Goal: Information Seeking & Learning: Learn about a topic

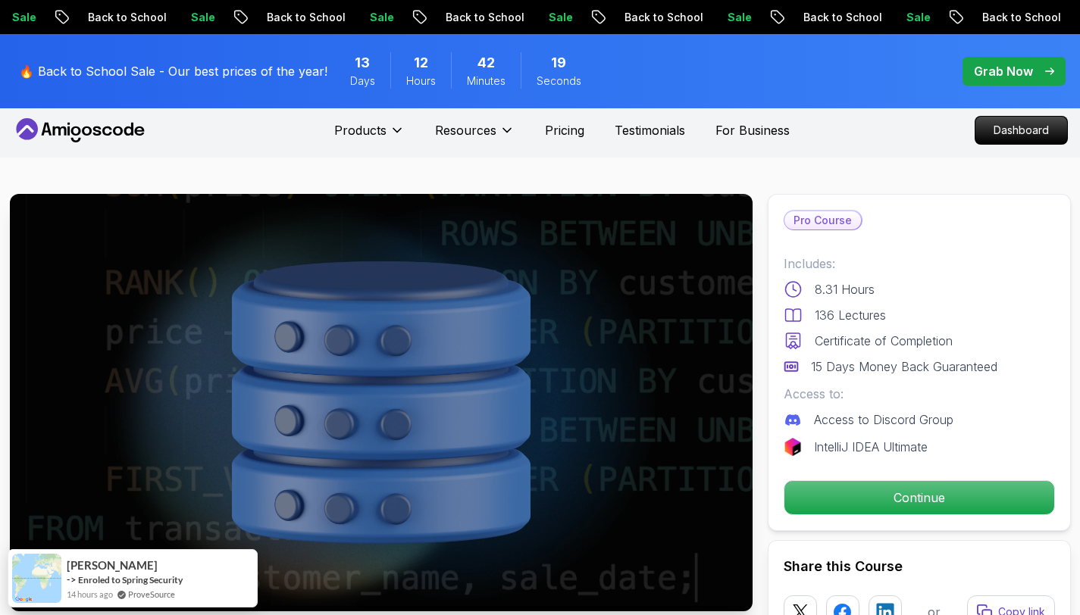
scroll to position [6, 0]
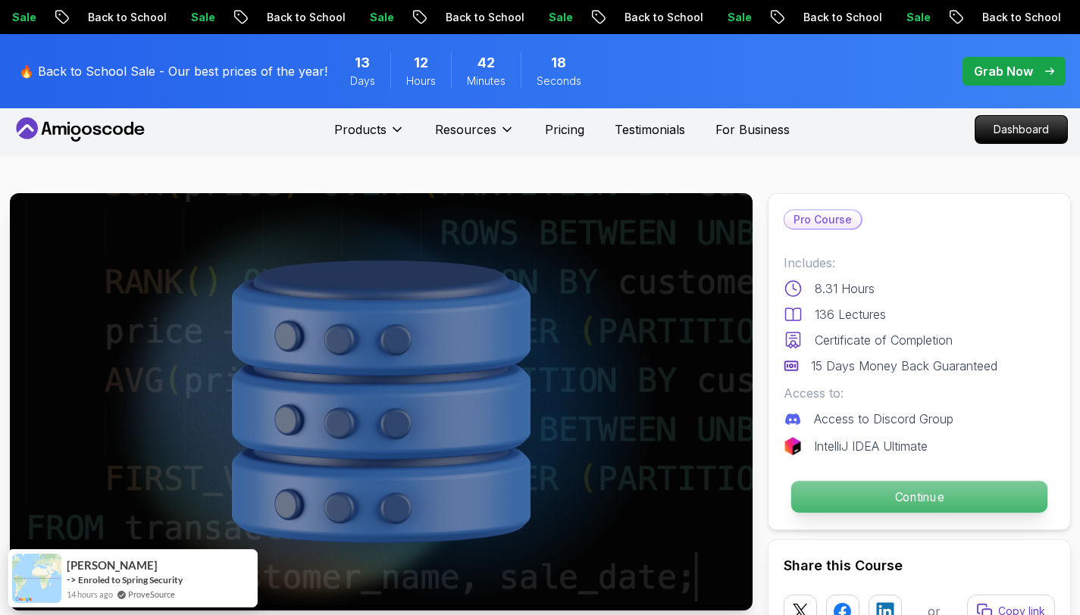
click at [798, 499] on p "Continue" at bounding box center [918, 497] width 256 height 32
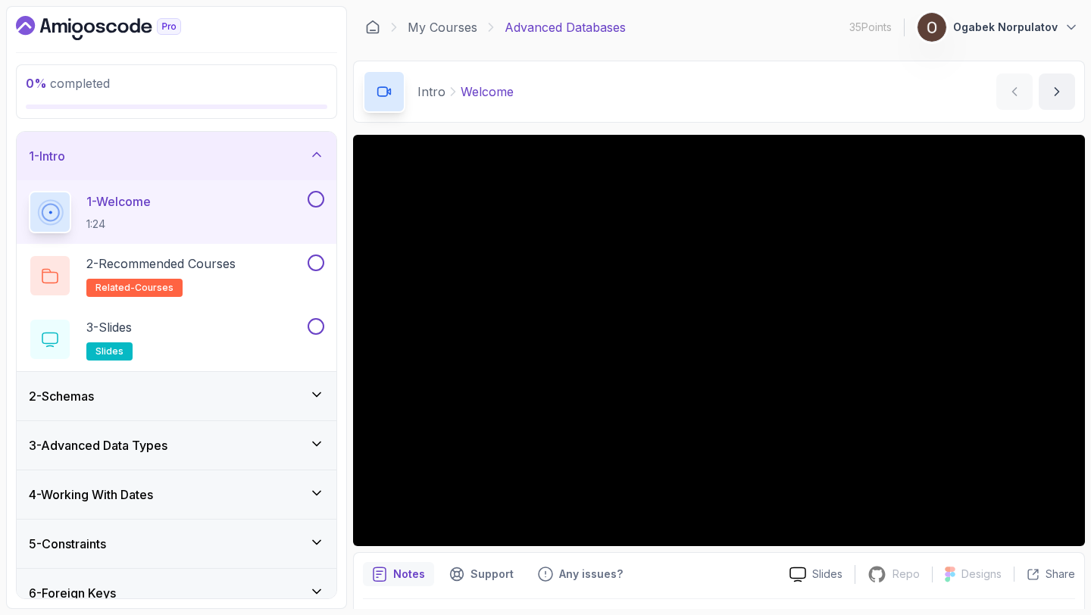
click at [288, 399] on div "2 - Schemas" at bounding box center [176, 396] width 295 height 18
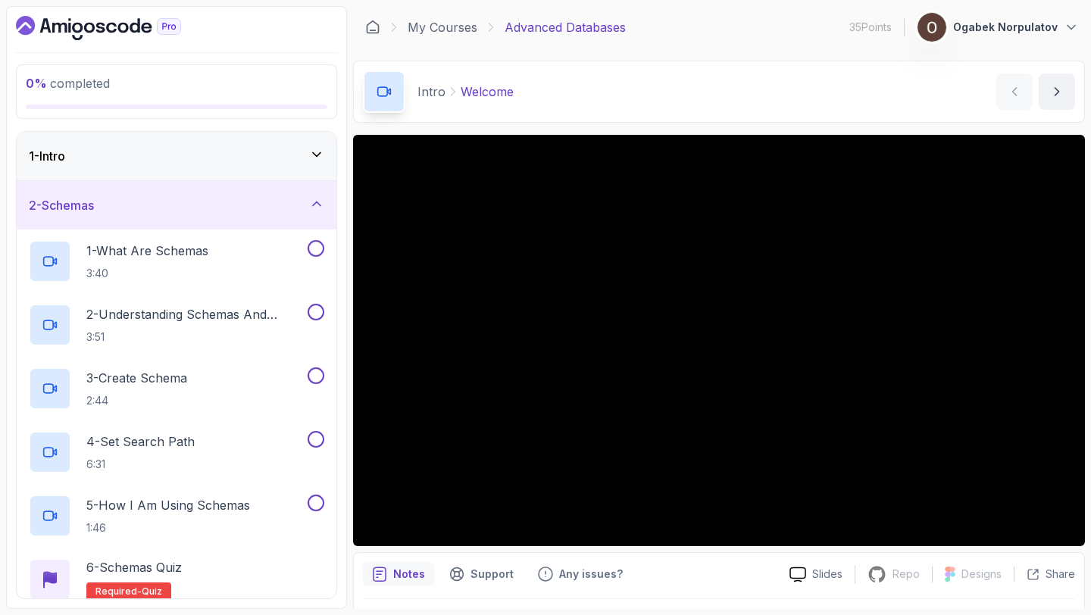
click at [261, 210] on div "2 - Schemas" at bounding box center [176, 205] width 295 height 18
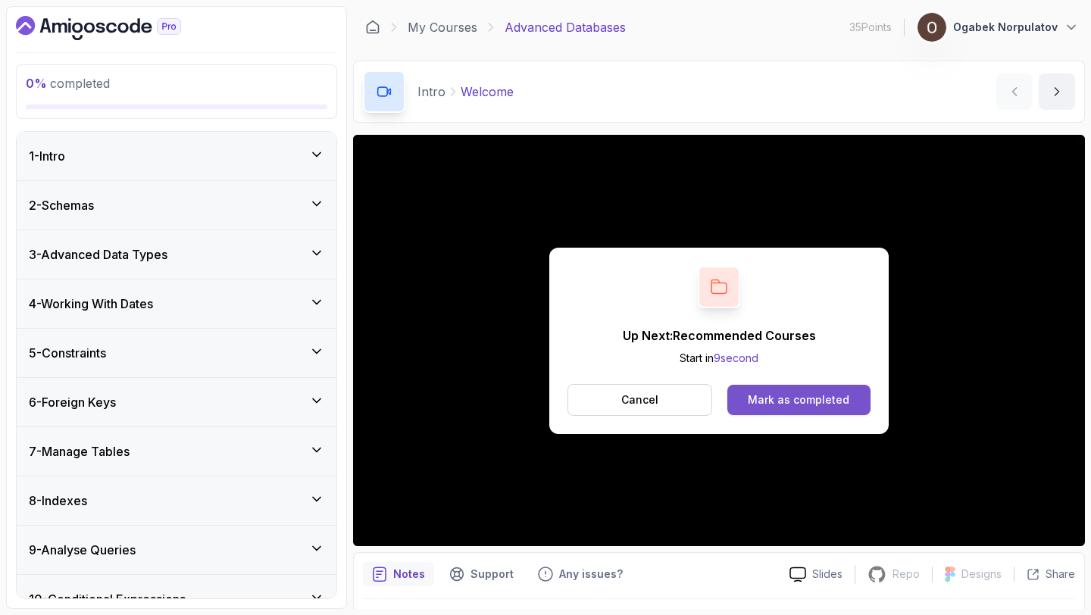
click at [793, 389] on button "Mark as completed" at bounding box center [798, 400] width 143 height 30
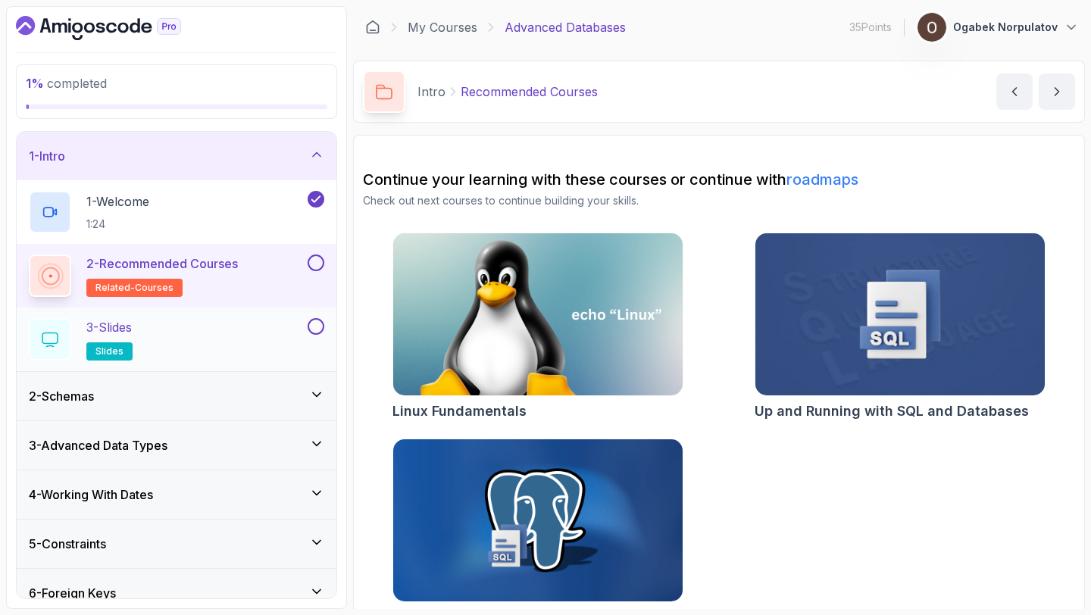
click at [249, 345] on div "3 - Slides slides" at bounding box center [167, 339] width 276 height 42
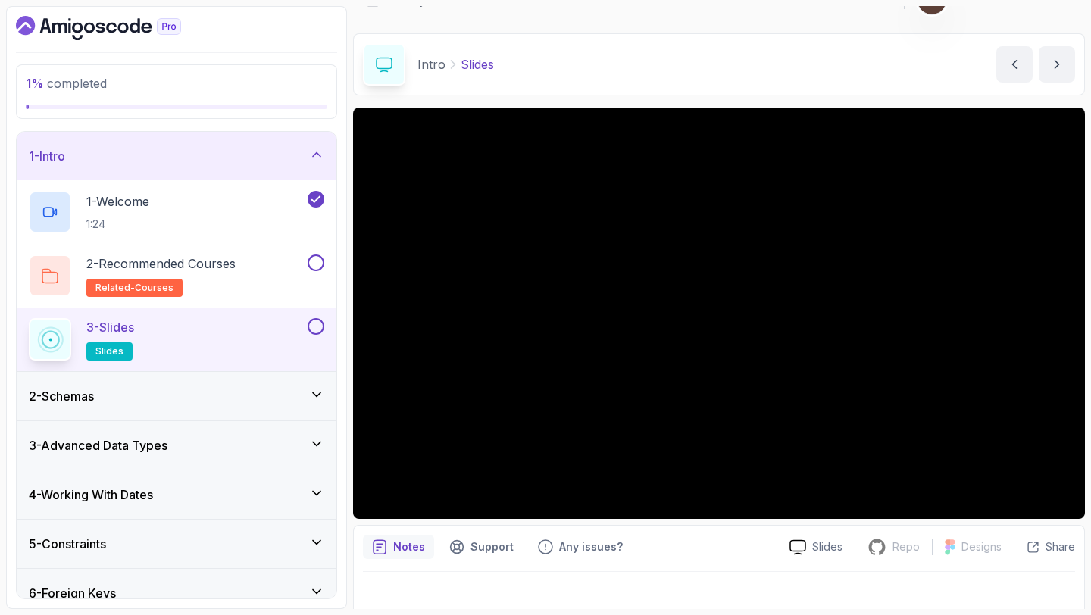
scroll to position [42, 0]
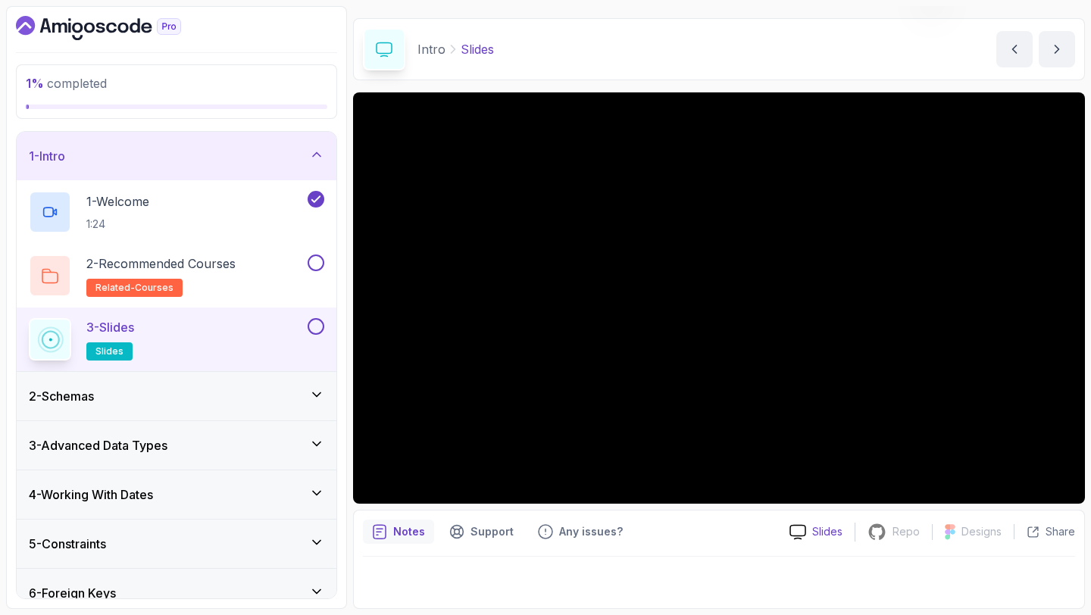
click at [806, 524] on icon at bounding box center [797, 532] width 17 height 16
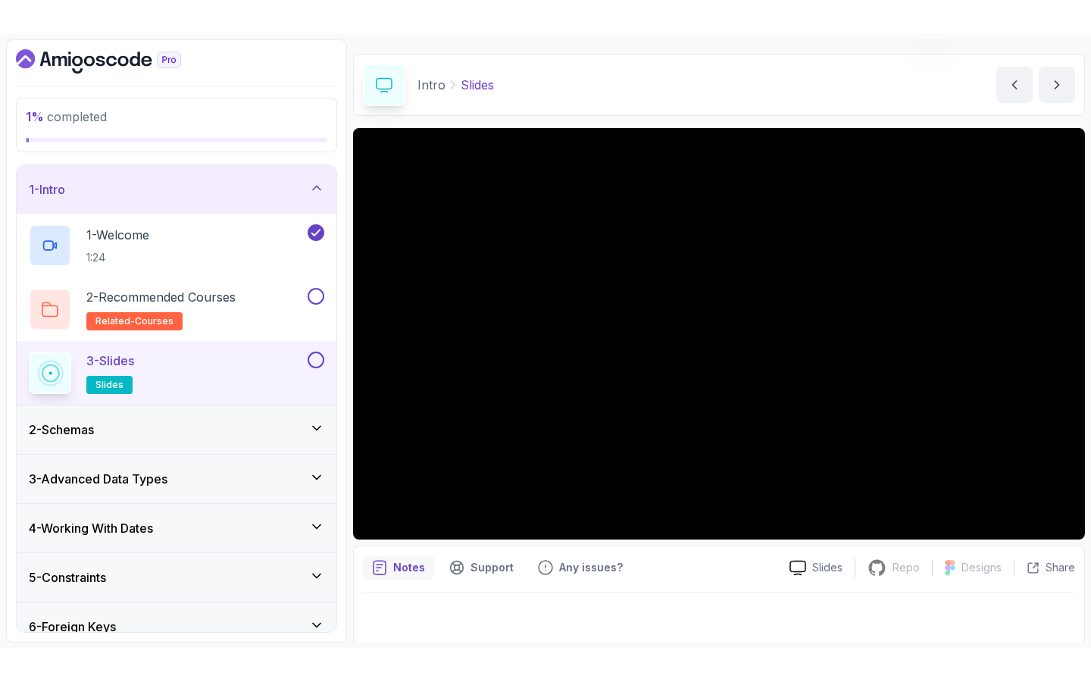
scroll to position [39, 0]
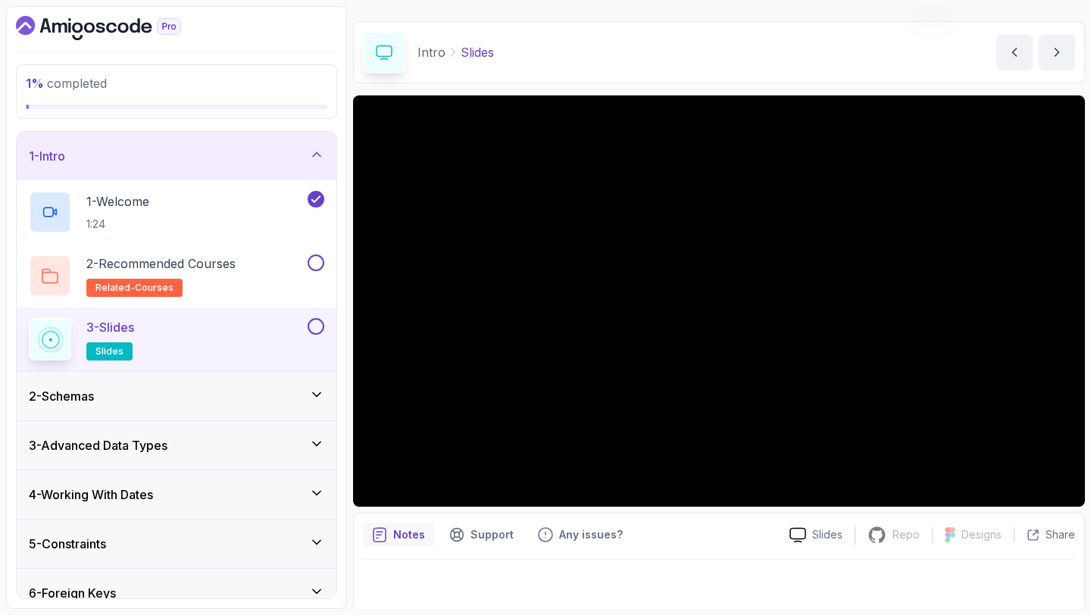
click at [154, 402] on div "2 - Schemas" at bounding box center [176, 396] width 295 height 18
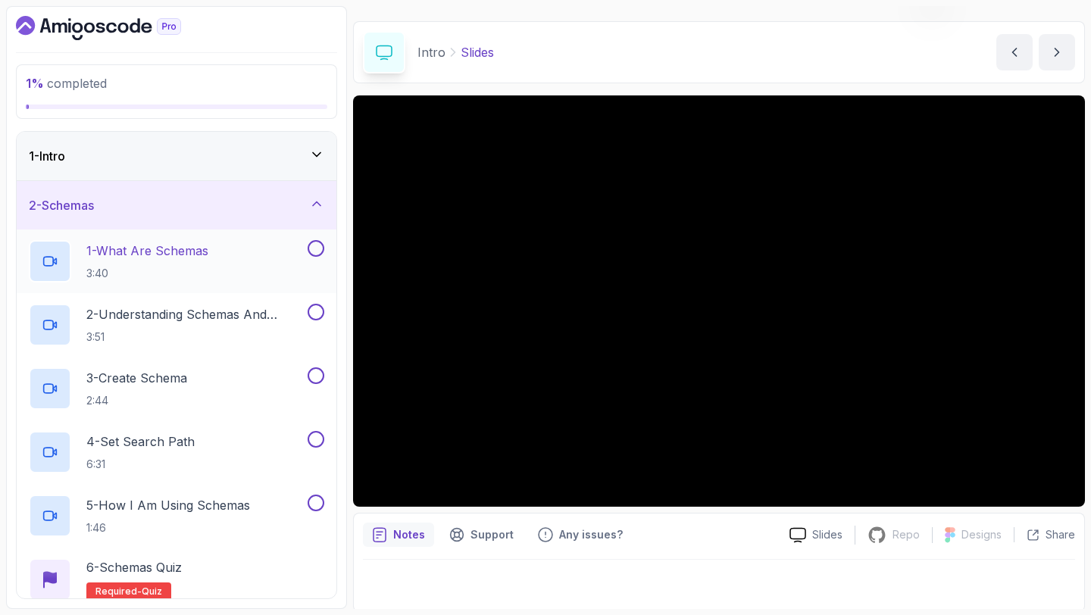
click at [183, 273] on p "3:40" at bounding box center [147, 273] width 122 height 15
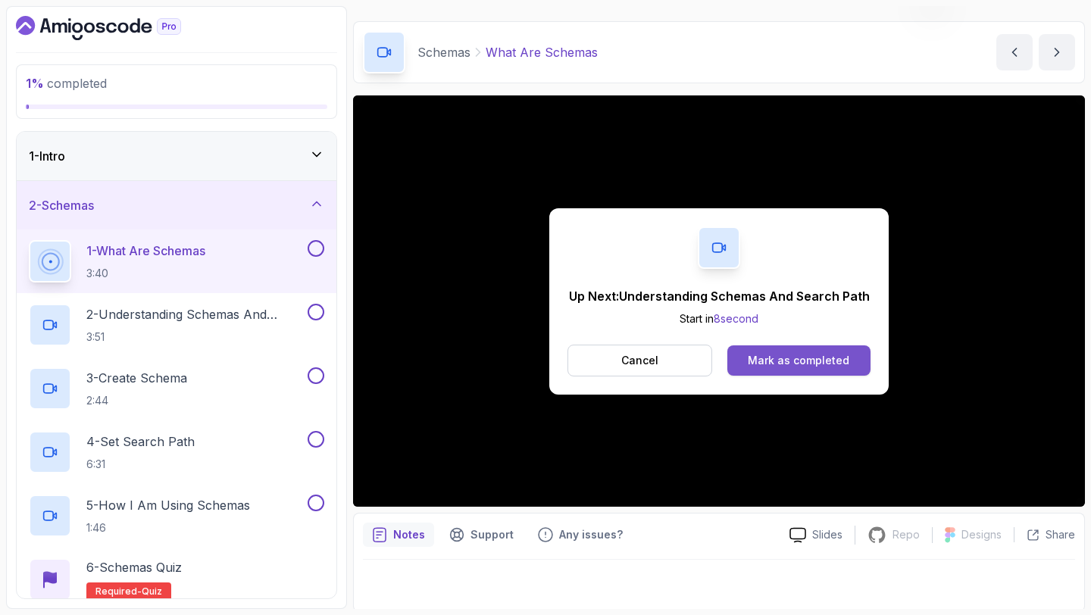
click at [811, 359] on div "Mark as completed" at bounding box center [799, 360] width 102 height 15
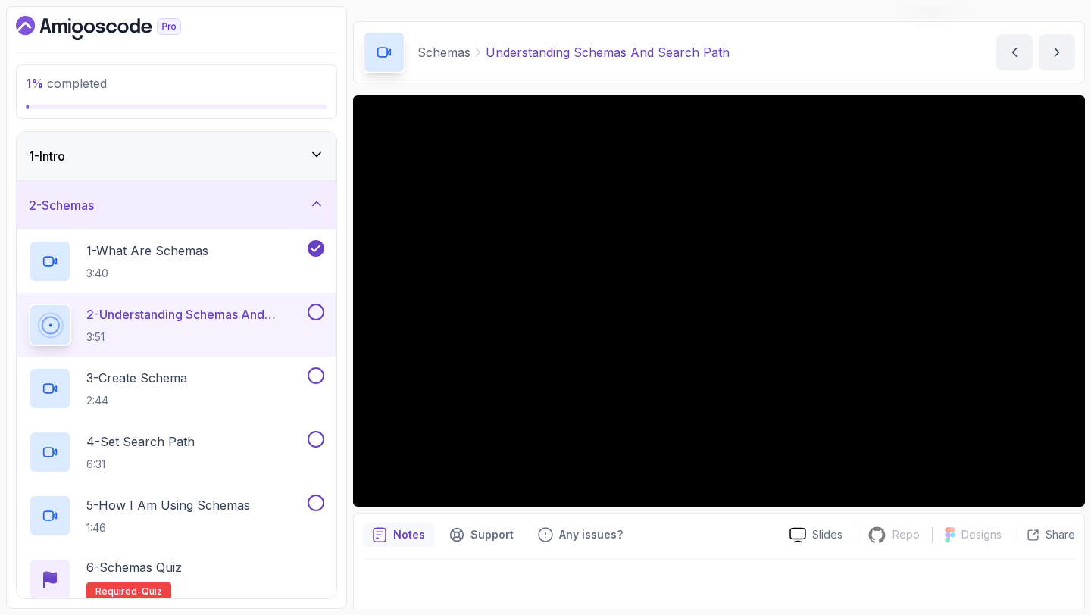
click at [764, 577] on div at bounding box center [719, 581] width 712 height 42
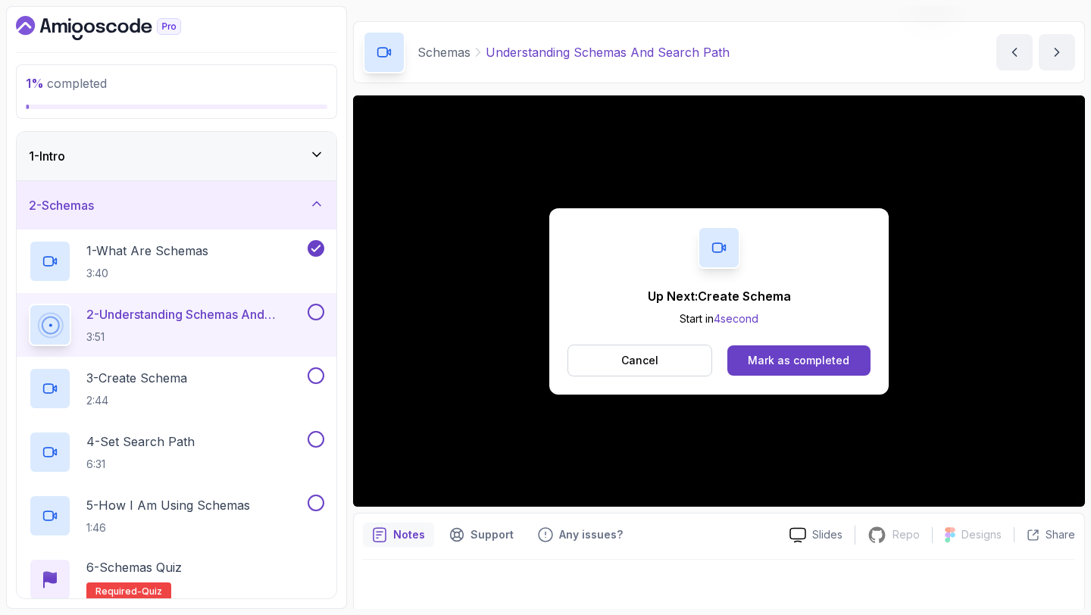
click button "Mark as completed" at bounding box center [798, 360] width 143 height 30
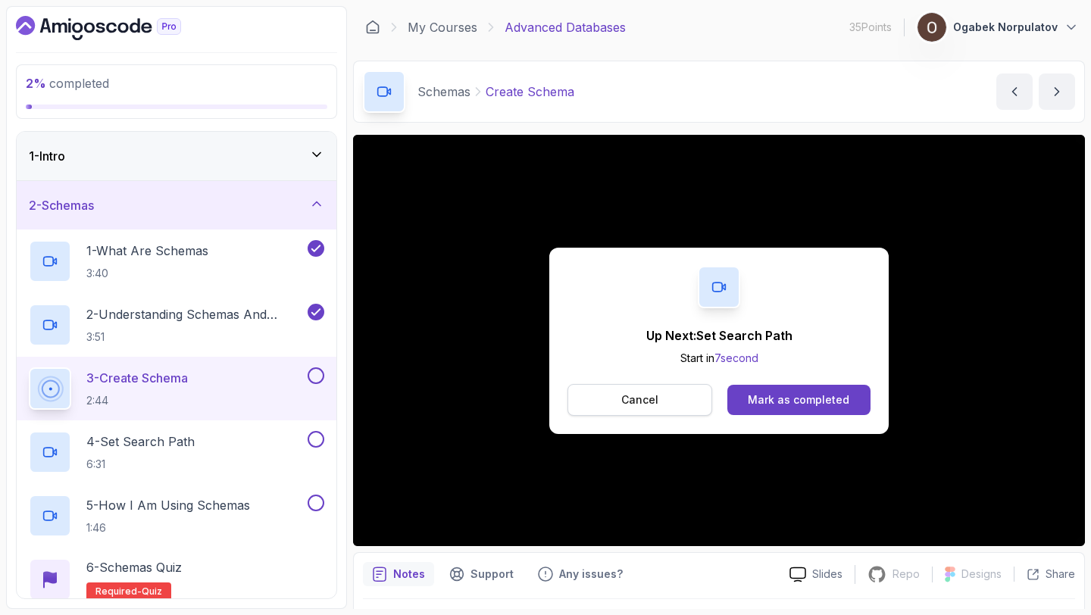
click at [631, 396] on p "Cancel" at bounding box center [639, 399] width 37 height 15
click at [816, 392] on div "Mark as completed" at bounding box center [799, 399] width 102 height 15
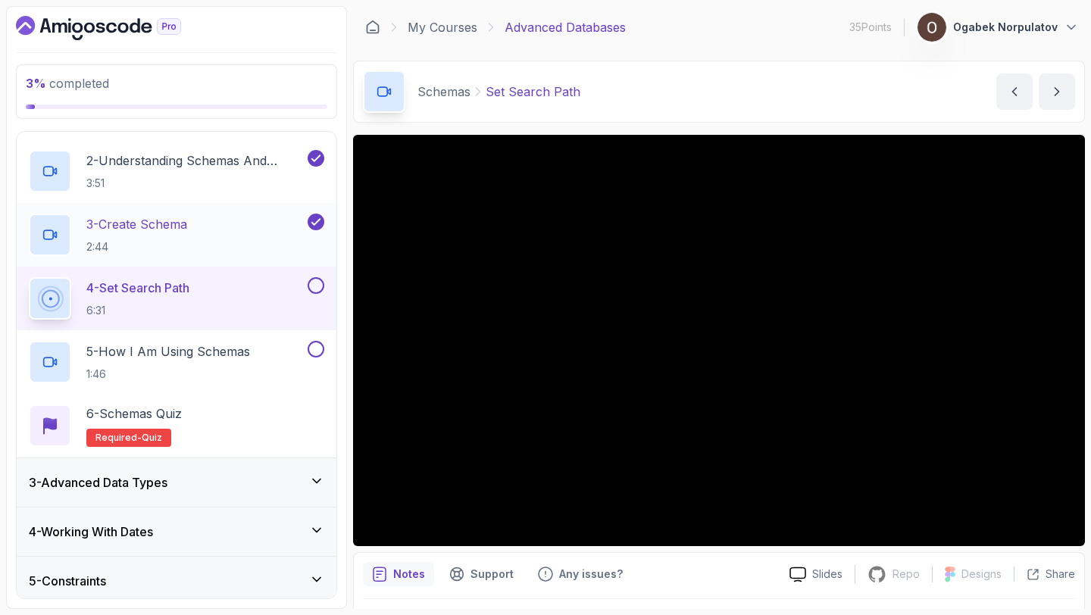
scroll to position [155, 0]
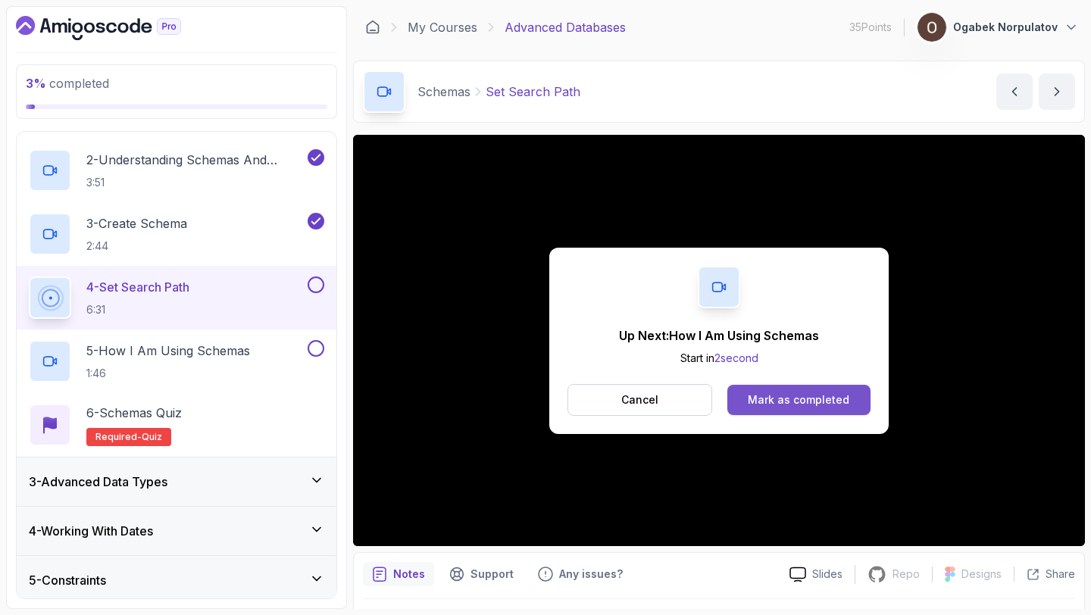
click at [766, 394] on div "Mark as completed" at bounding box center [799, 399] width 102 height 15
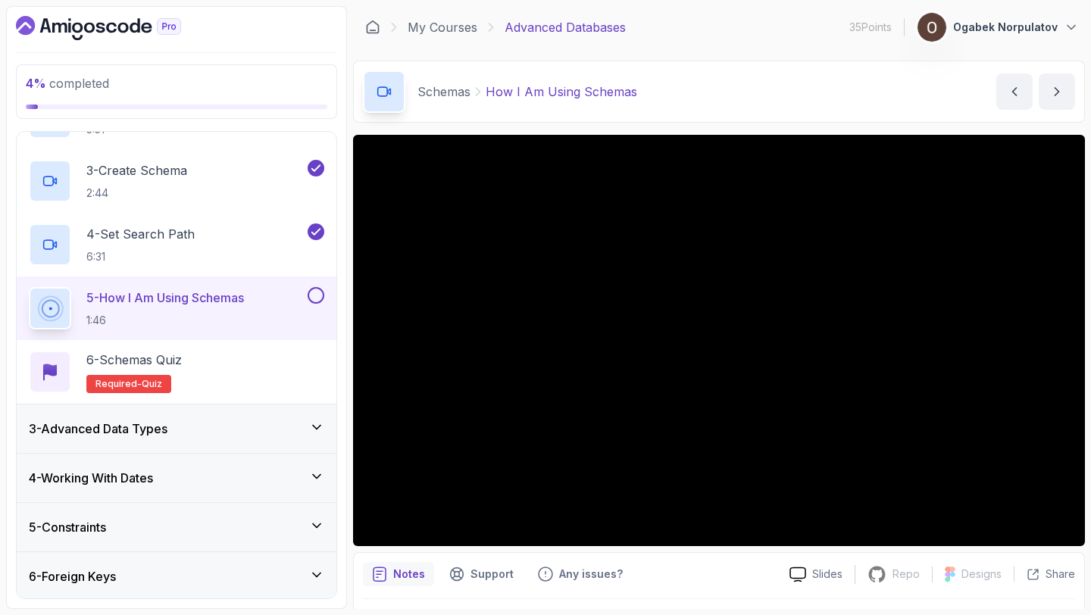
scroll to position [219, 0]
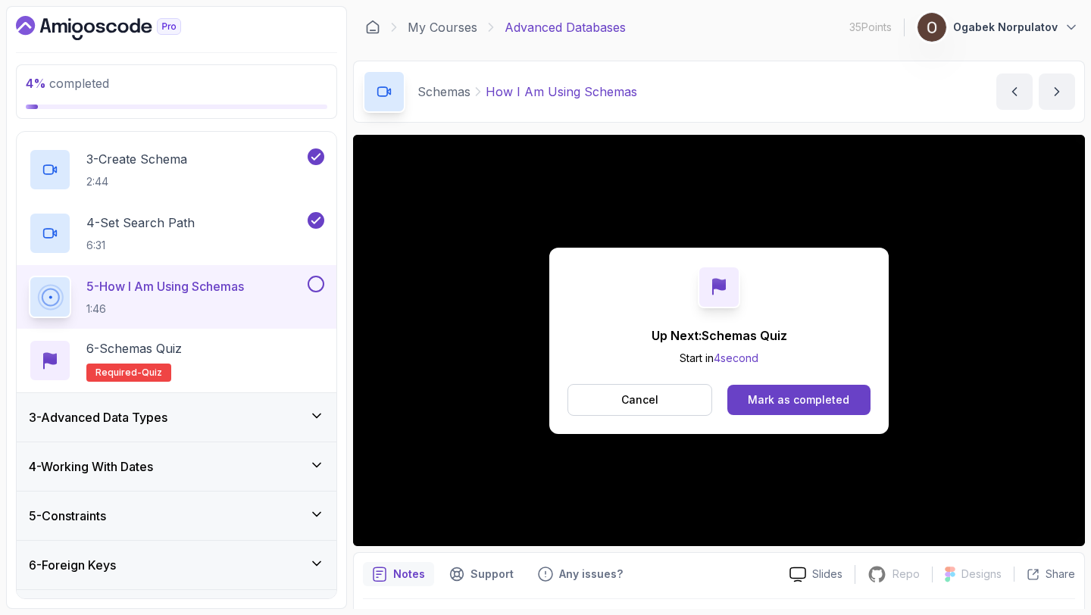
click at [206, 405] on div "3 - Advanced Data Types" at bounding box center [177, 417] width 320 height 48
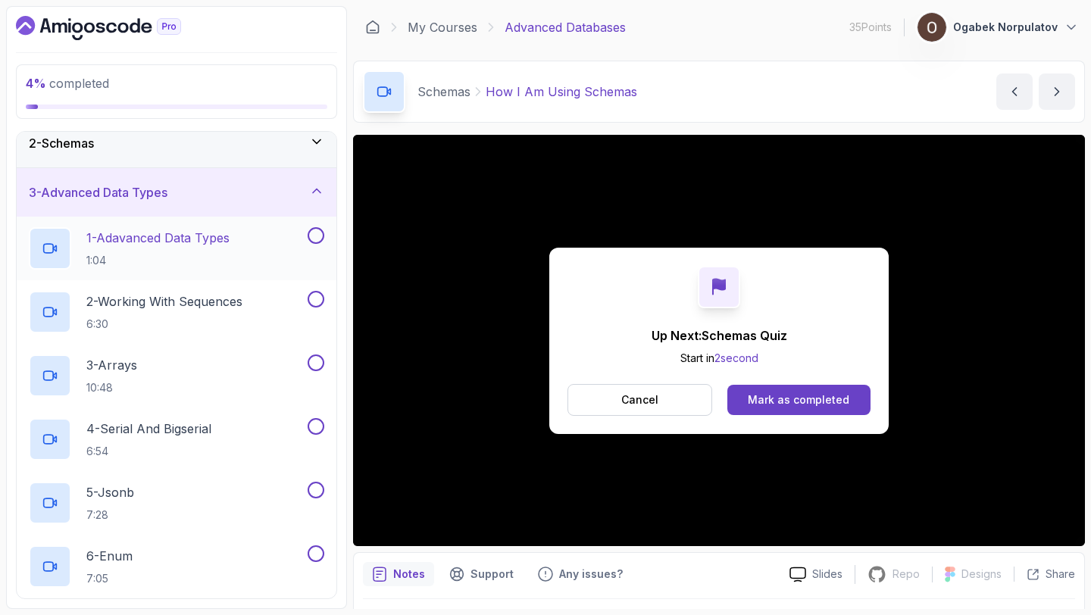
scroll to position [0, 0]
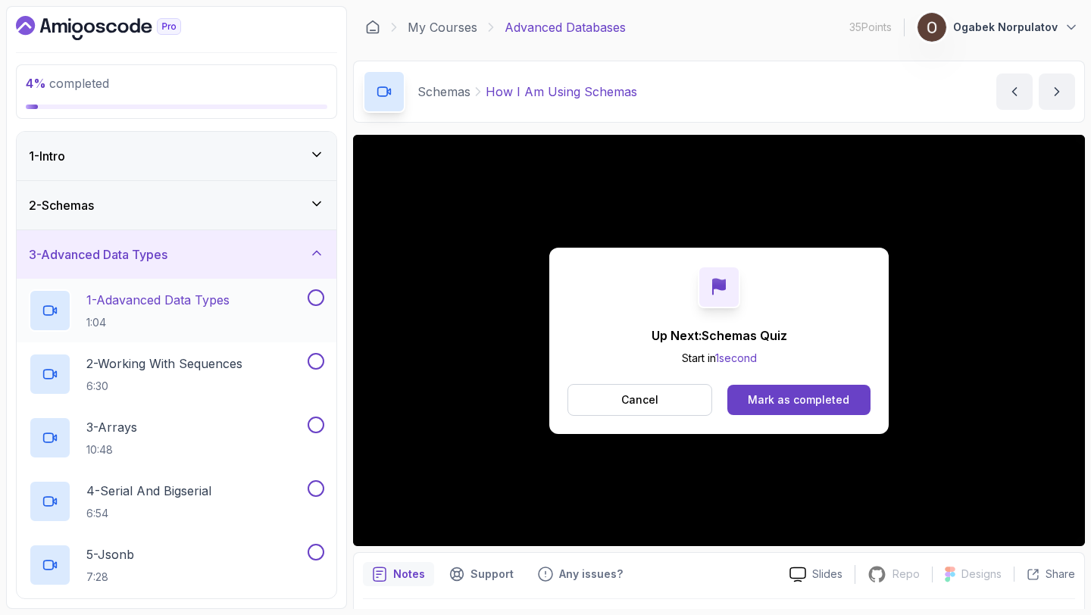
click at [227, 309] on h2 "1 - Adavanced Data Types 1:04" at bounding box center [157, 310] width 143 height 39
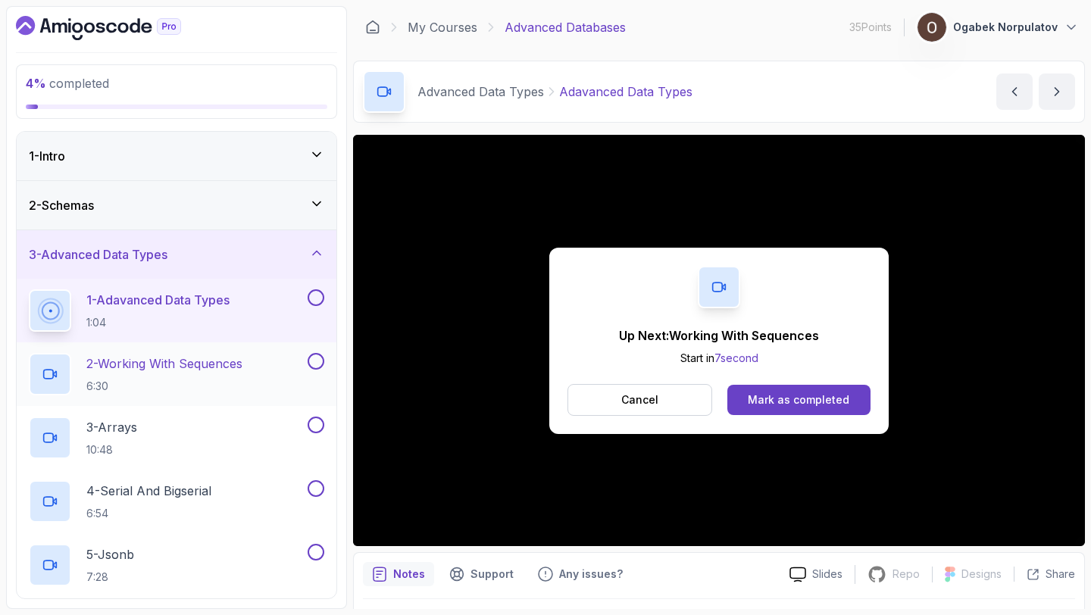
click at [258, 357] on div "2 - Working With Sequences 6:30" at bounding box center [167, 374] width 276 height 42
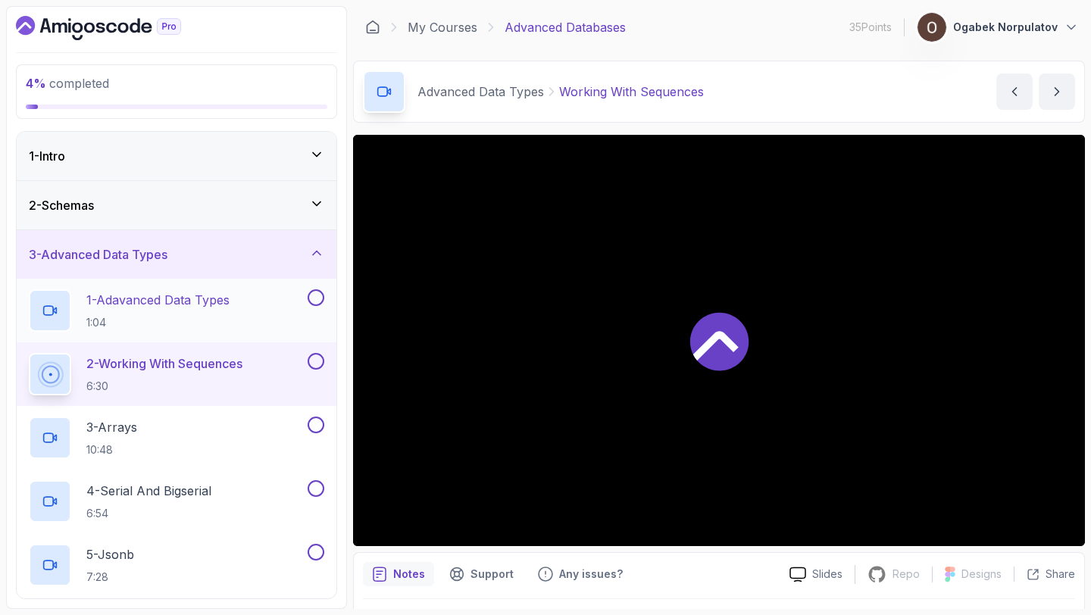
click at [293, 327] on div "1 - Adavanced Data Types 1:04" at bounding box center [167, 310] width 276 height 42
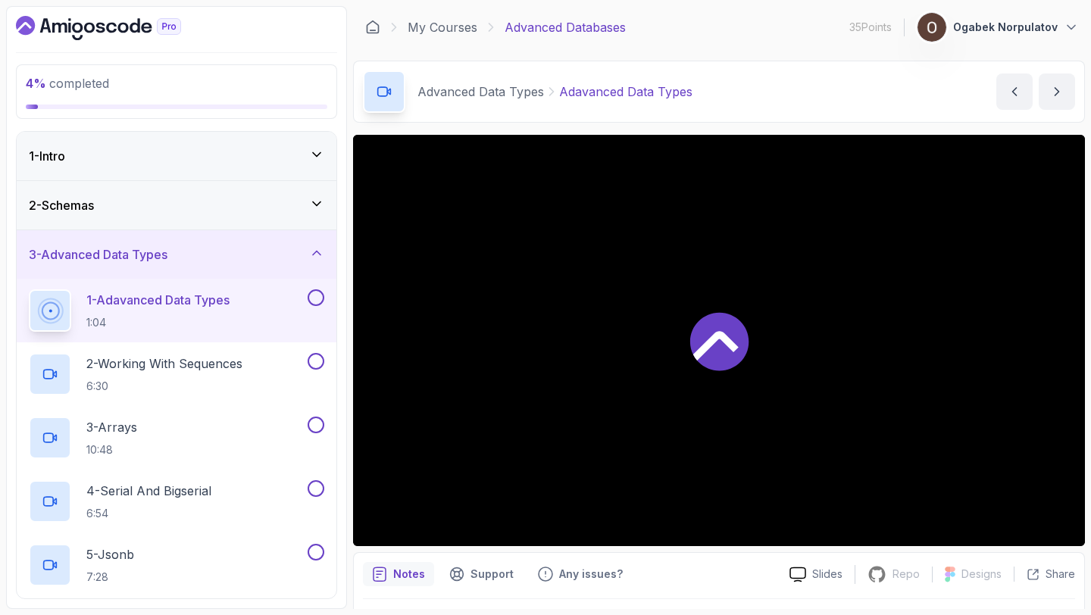
click at [314, 306] on button "1 - Adavanced Data Types 1:04" at bounding box center [176, 310] width 295 height 42
click at [320, 302] on button at bounding box center [316, 297] width 17 height 17
click at [296, 356] on div "2 - Working With Sequences 6:30" at bounding box center [167, 374] width 276 height 42
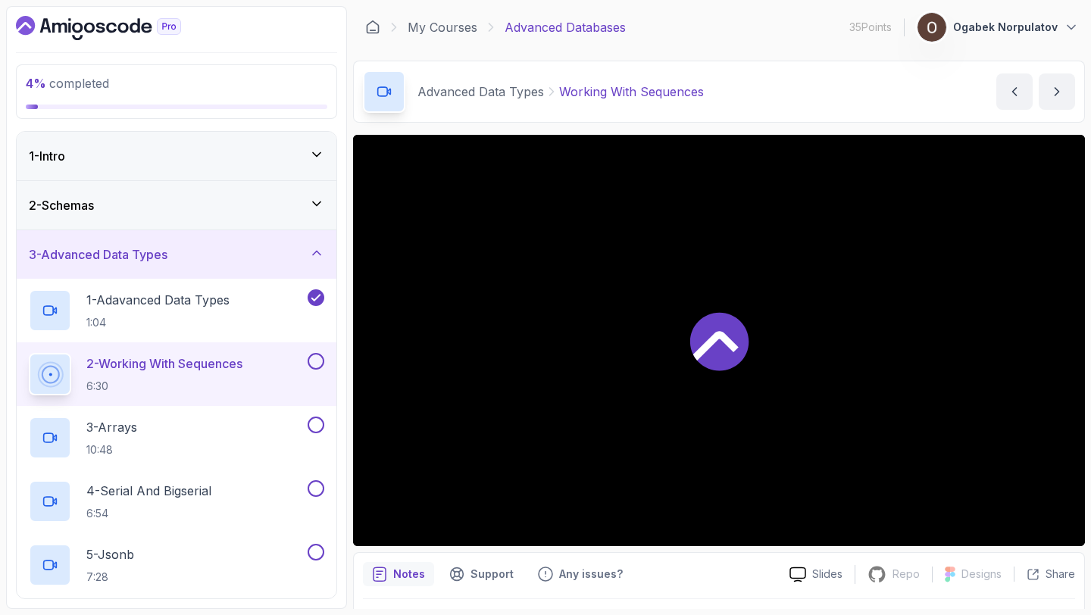
click at [643, 346] on div at bounding box center [719, 340] width 732 height 411
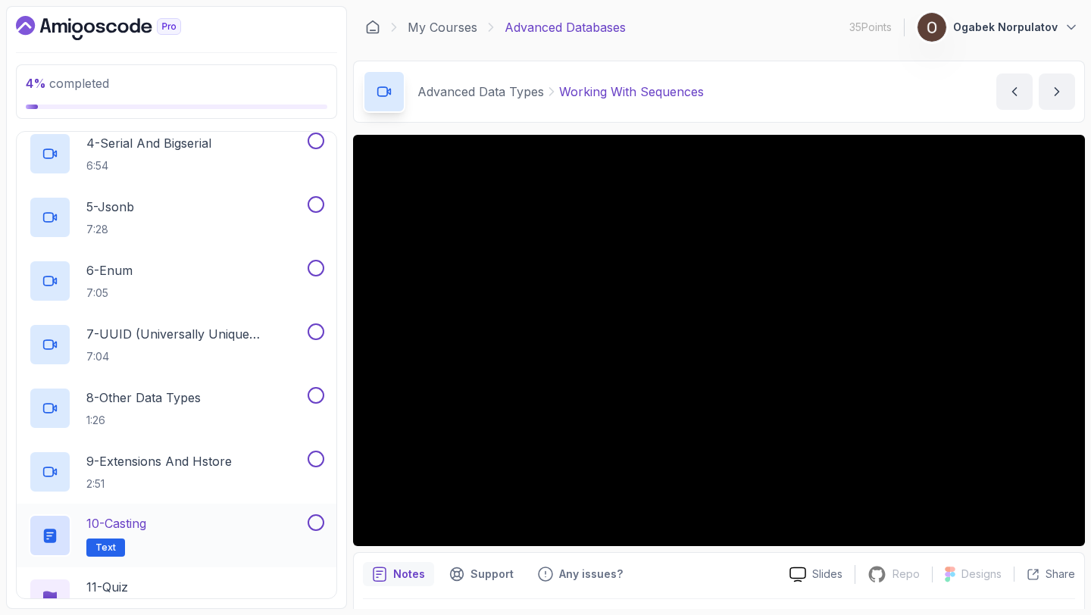
scroll to position [139, 0]
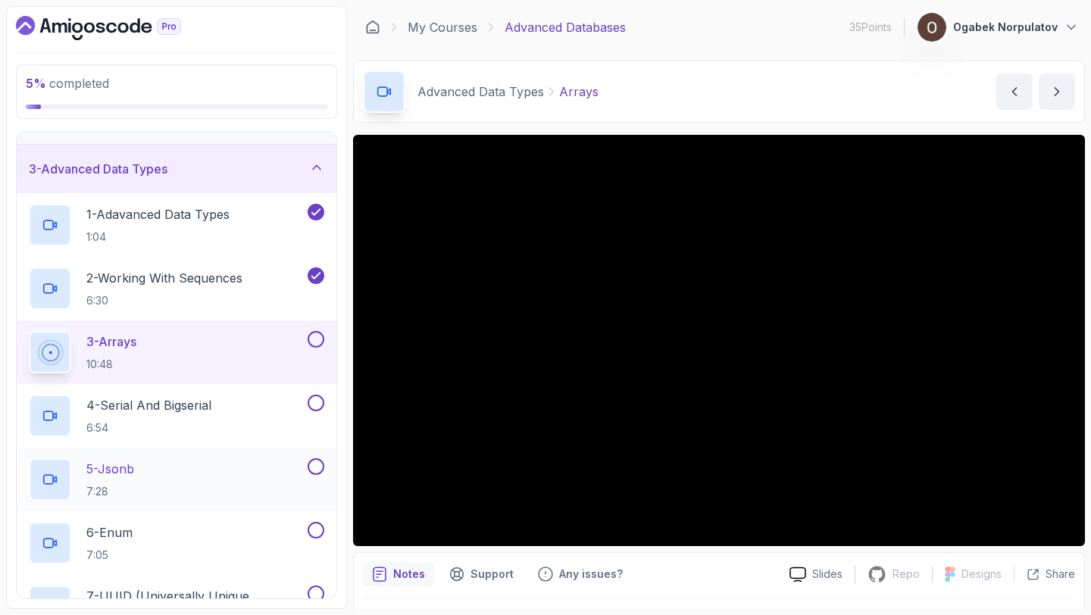
scroll to position [67, 0]
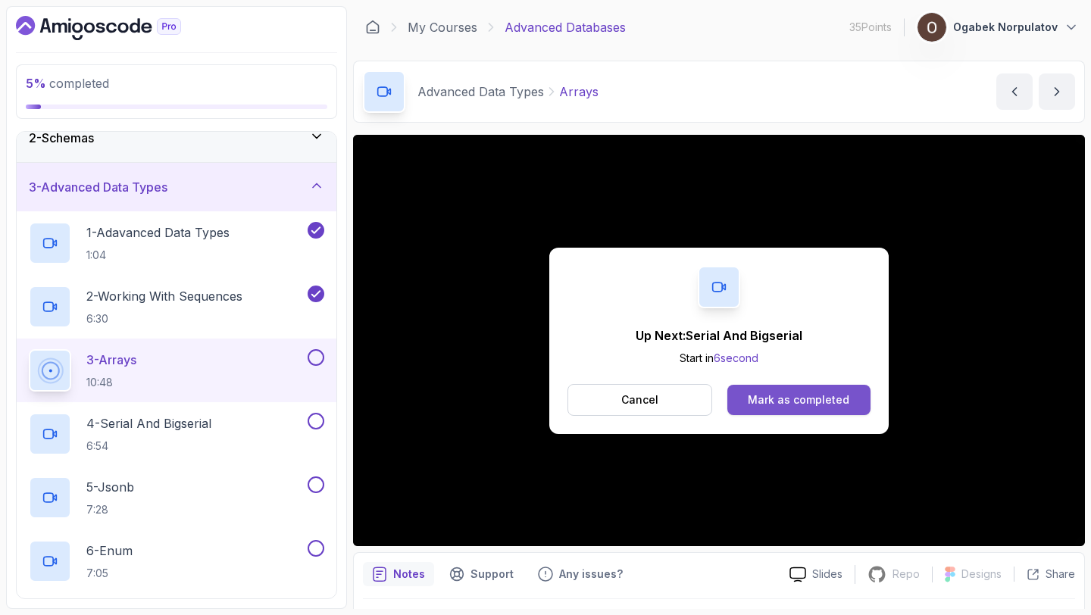
click at [789, 400] on div "Mark as completed" at bounding box center [799, 399] width 102 height 15
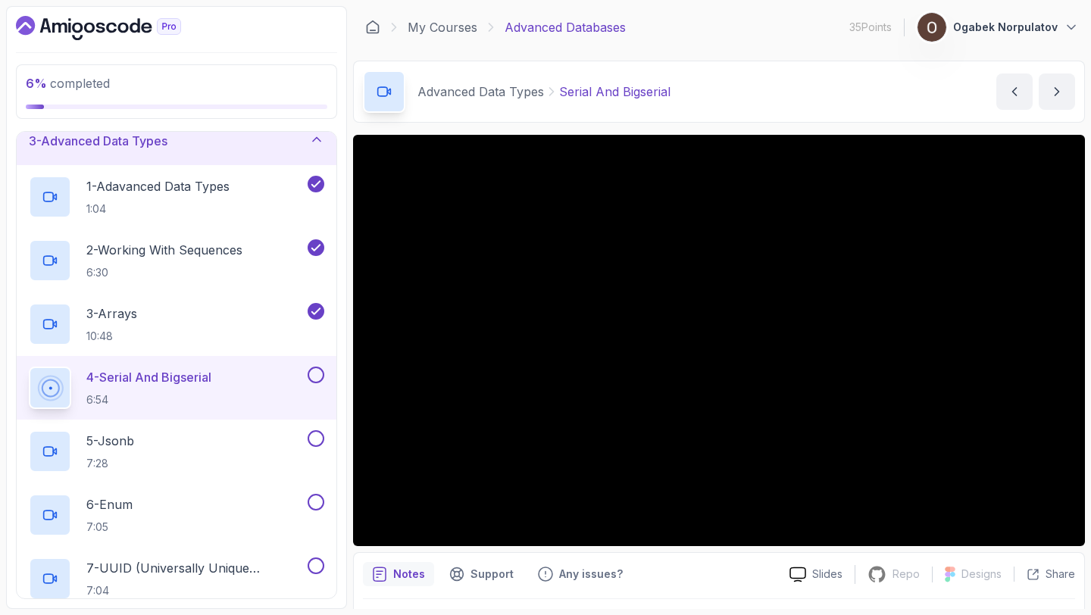
scroll to position [117, 0]
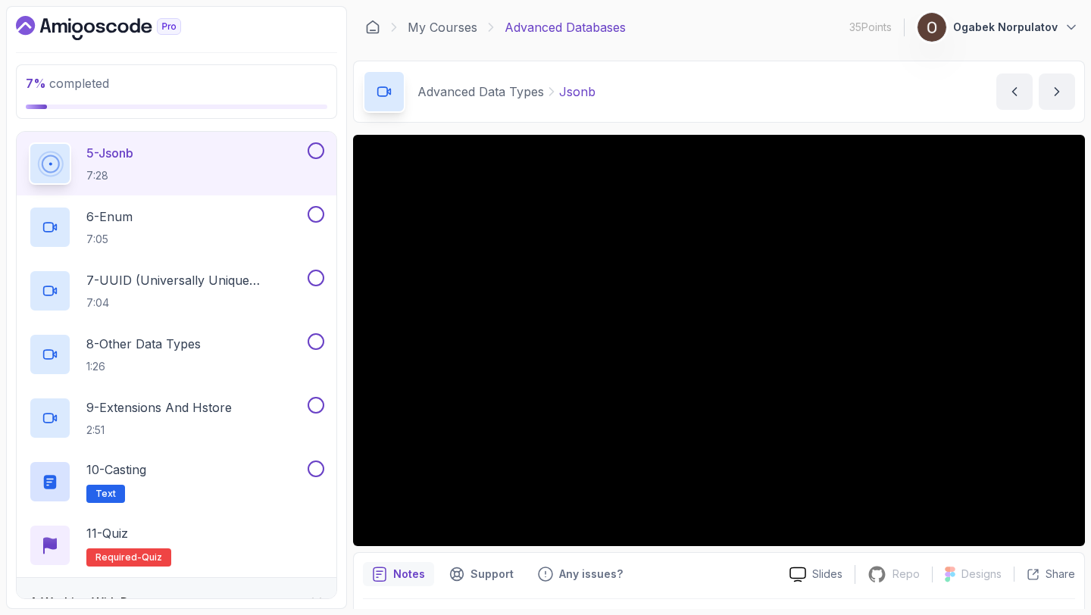
scroll to position [403, 0]
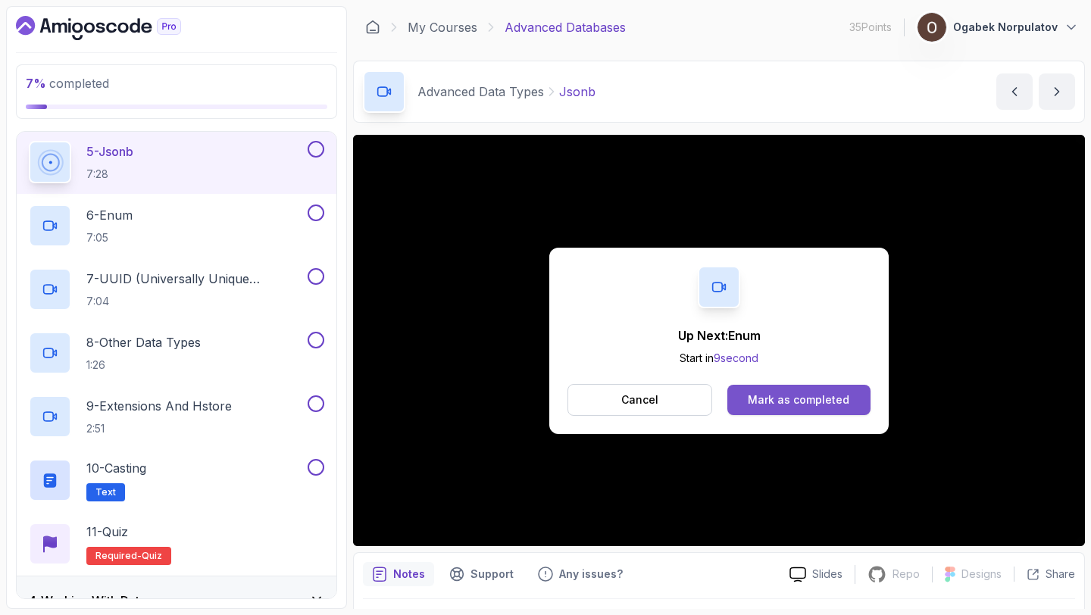
click at [832, 401] on div "Mark as completed" at bounding box center [799, 399] width 102 height 15
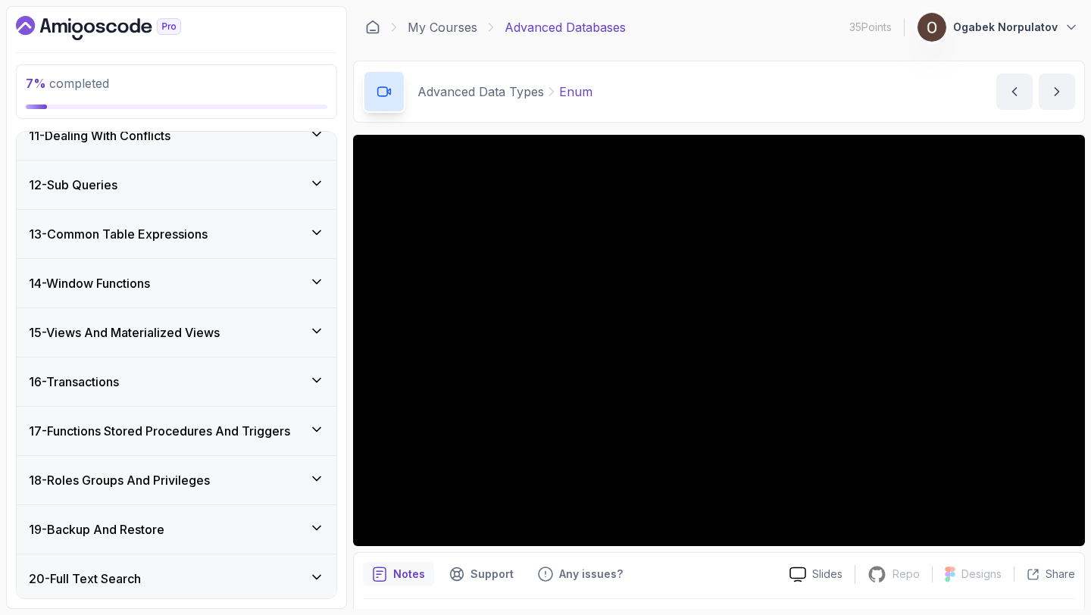
scroll to position [1316, 0]
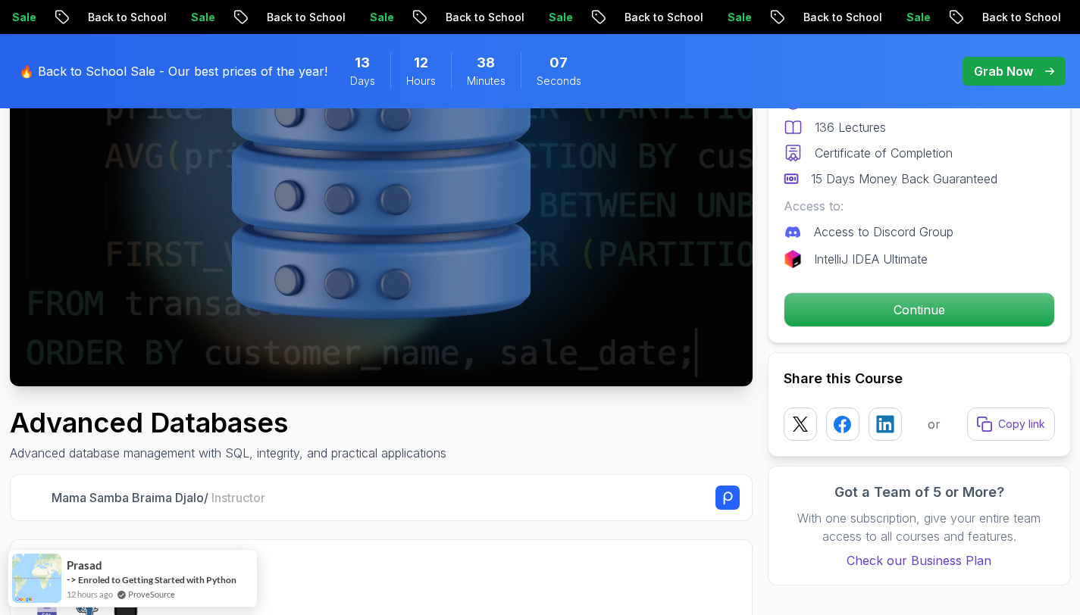
scroll to position [231, 0]
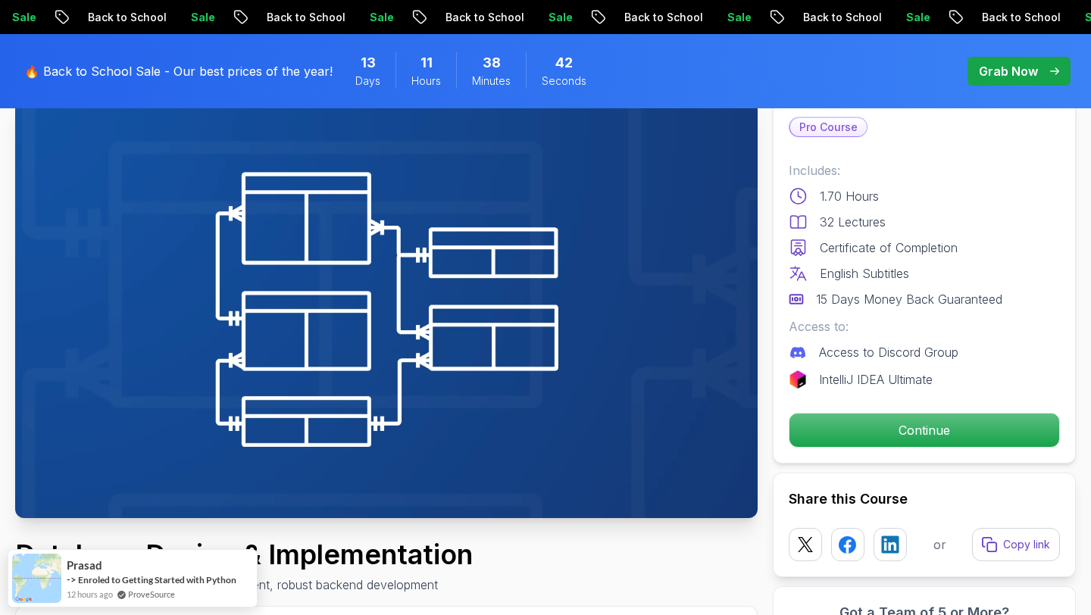
scroll to position [99, 0]
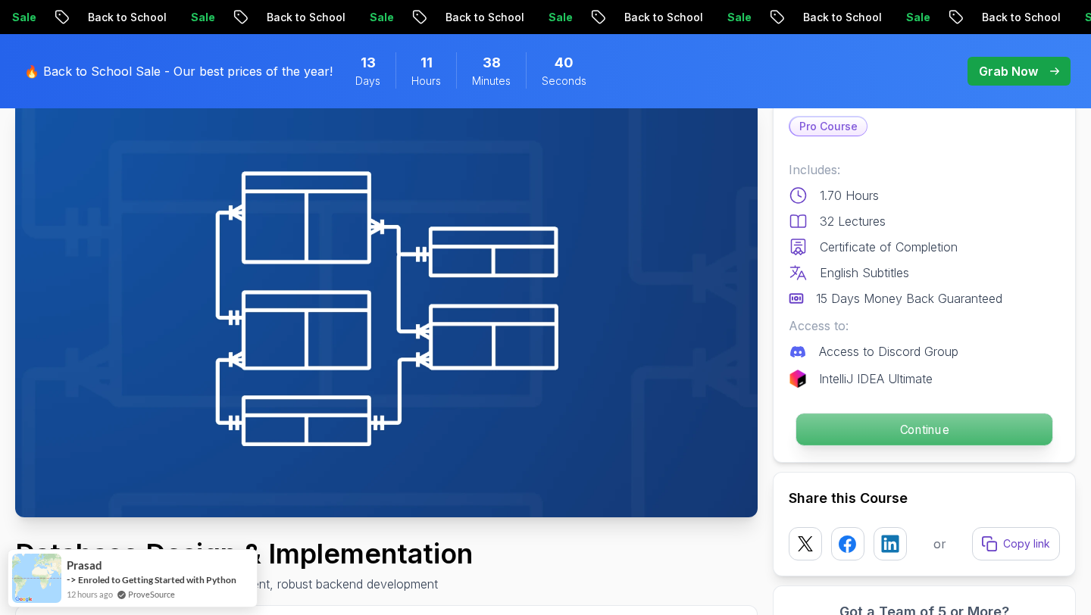
click at [842, 439] on p "Continue" at bounding box center [924, 430] width 256 height 32
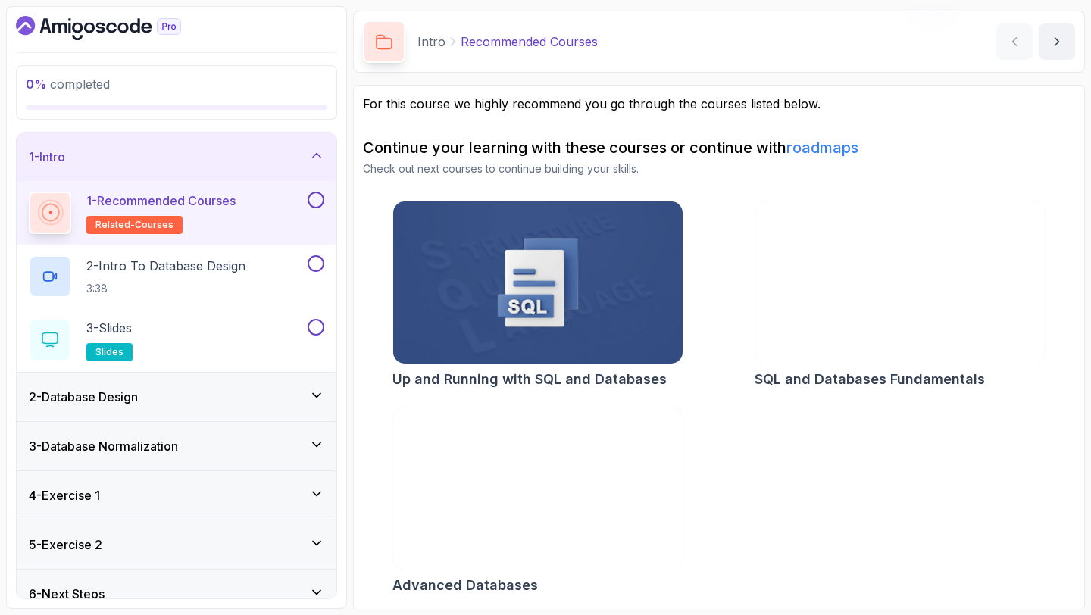
scroll to position [52, 0]
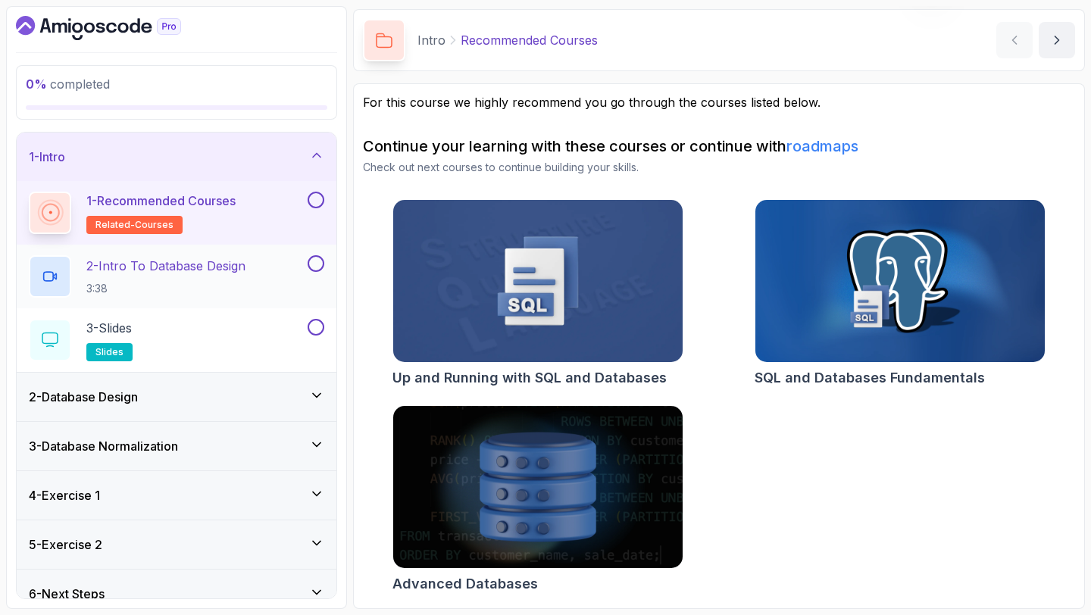
click at [190, 291] on p "3:38" at bounding box center [165, 288] width 159 height 15
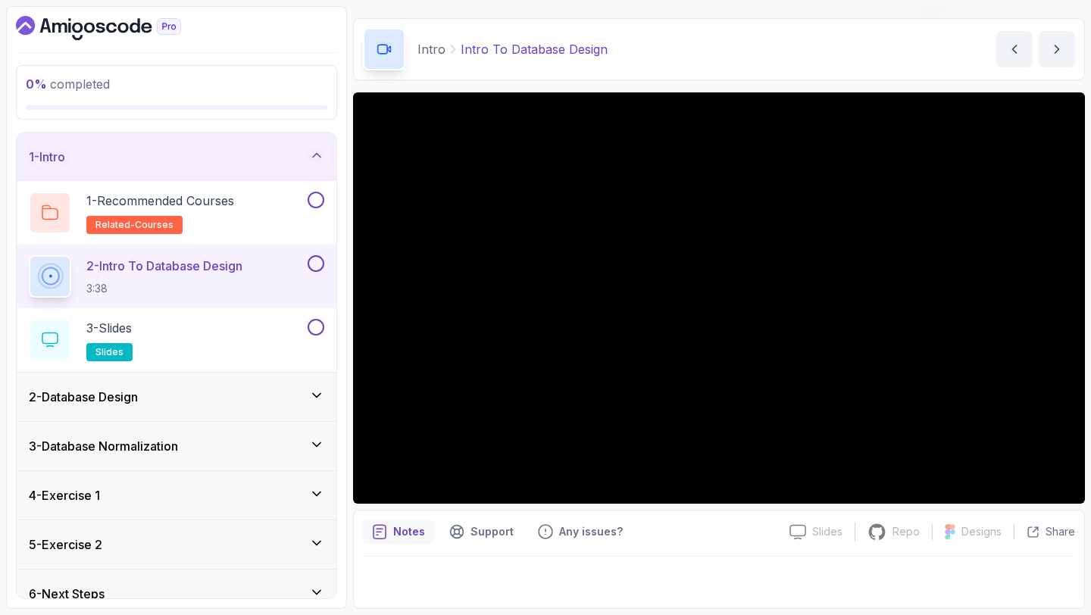
scroll to position [20, 0]
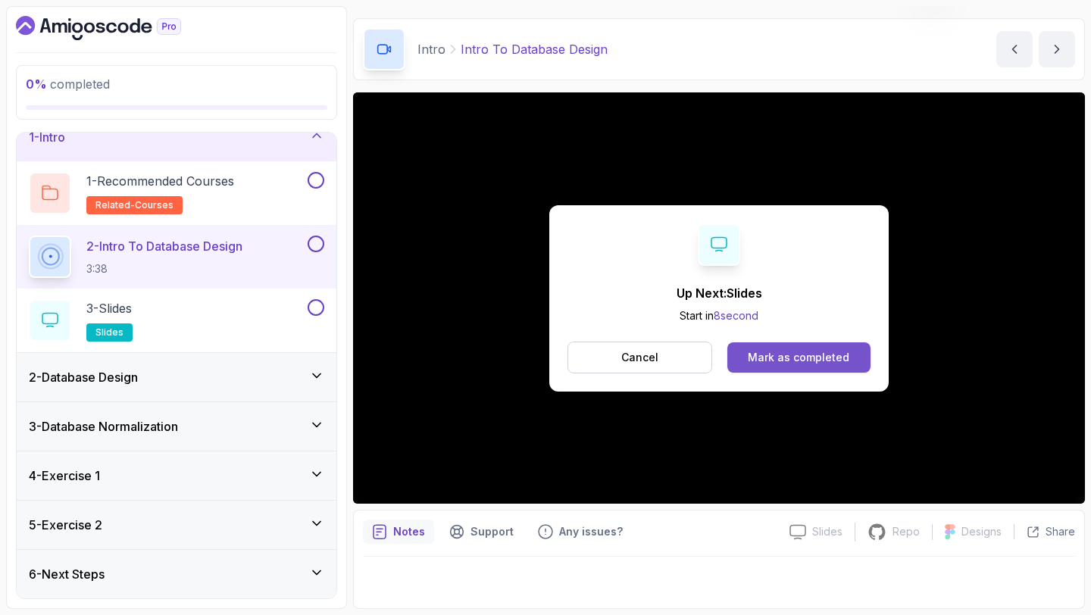
click at [789, 367] on button "Mark as completed" at bounding box center [798, 357] width 143 height 30
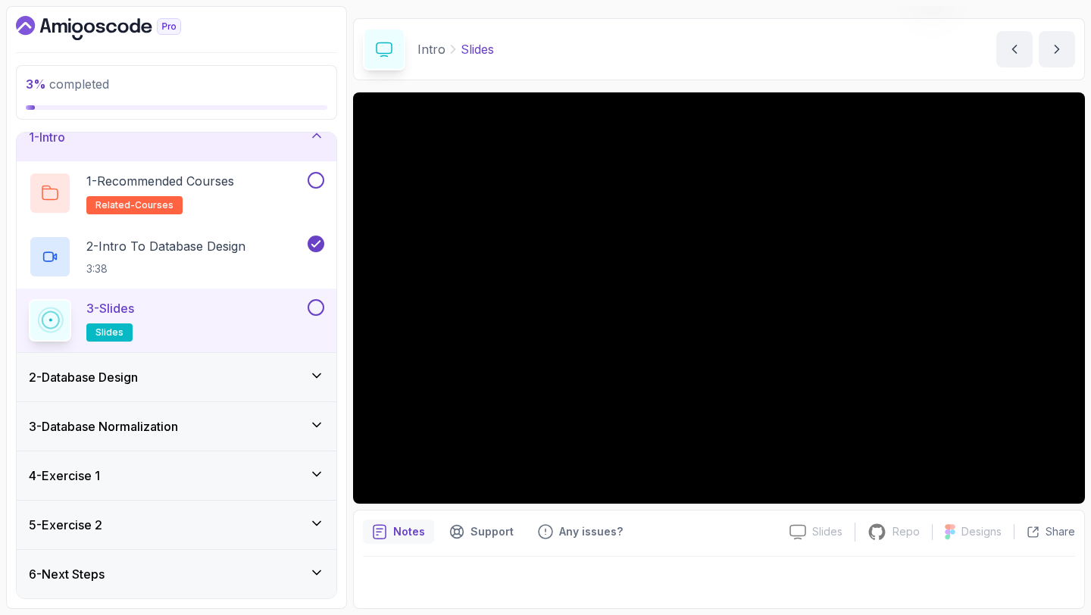
click at [231, 382] on div "2 - Database Design" at bounding box center [176, 377] width 295 height 18
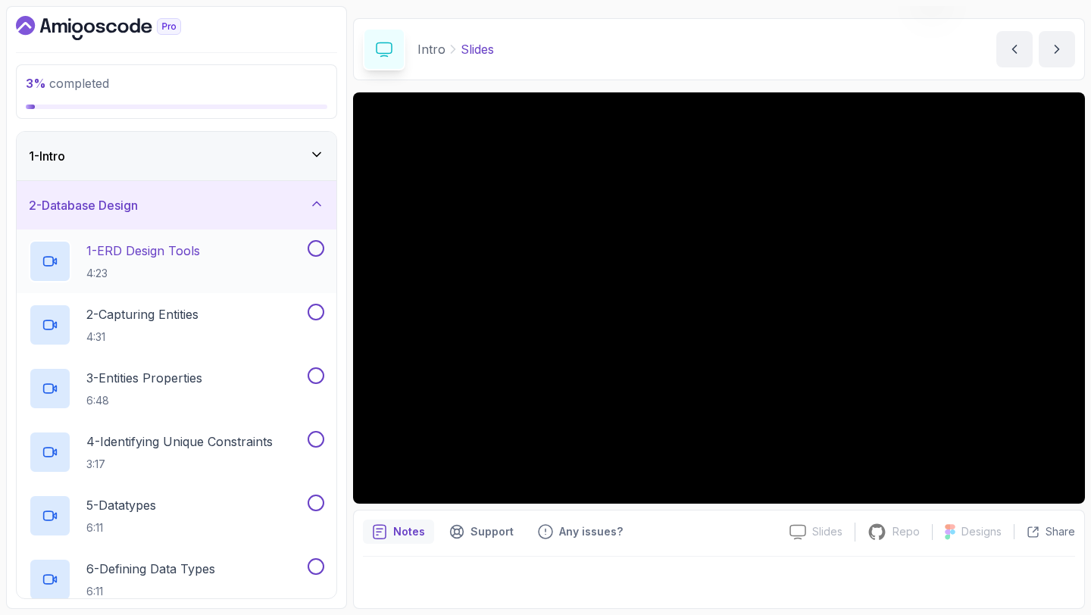
click at [235, 269] on div "1 - ERD Design Tools 4:23" at bounding box center [167, 261] width 276 height 42
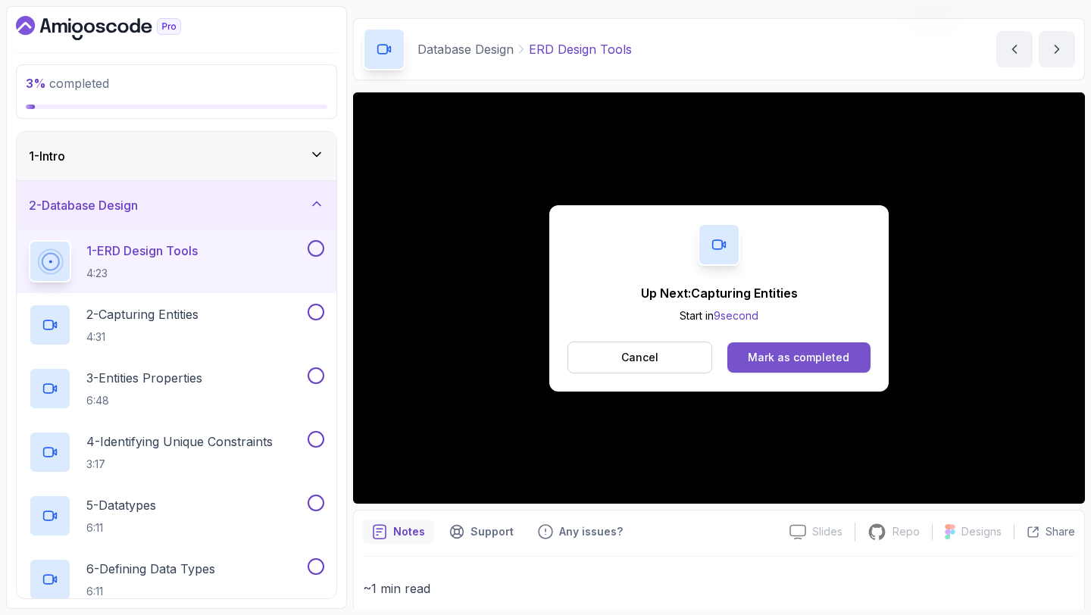
click at [765, 356] on div "Mark as completed" at bounding box center [799, 357] width 102 height 15
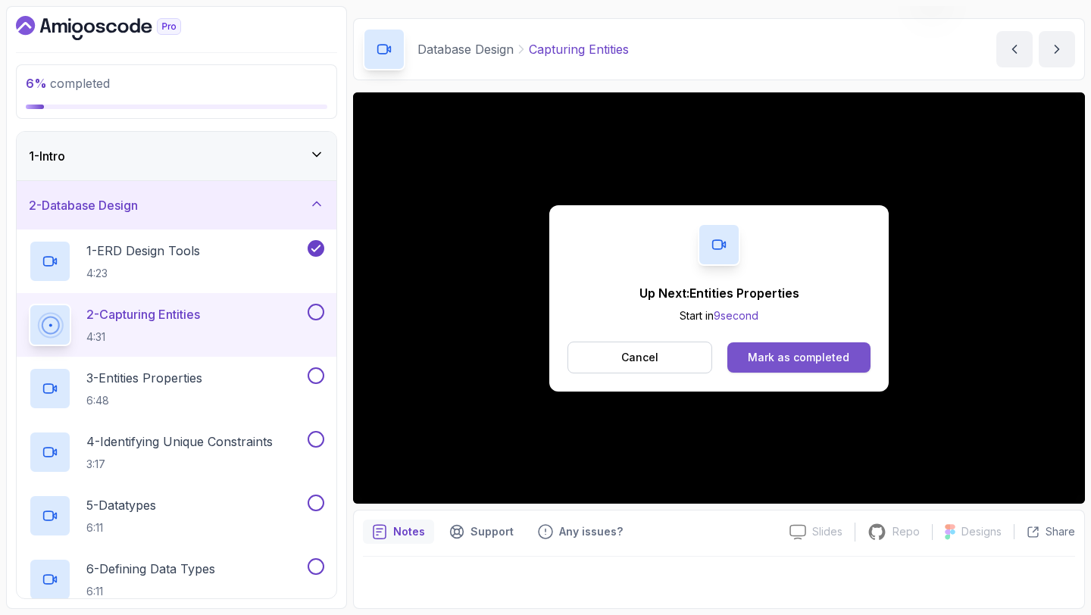
click at [867, 360] on button "Mark as completed" at bounding box center [798, 357] width 143 height 30
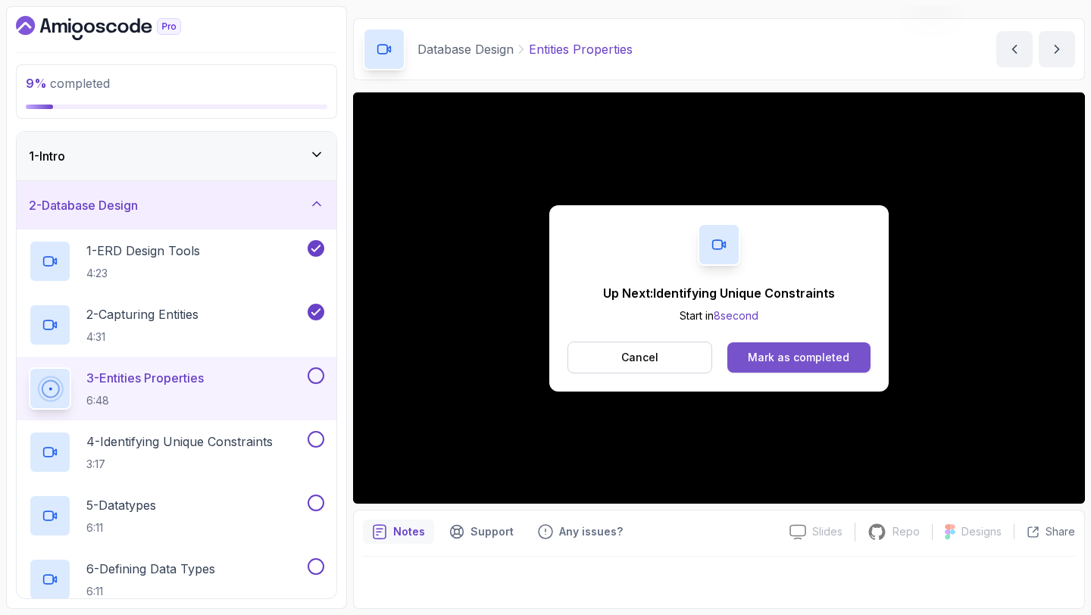
click at [795, 363] on div "Mark as completed" at bounding box center [799, 357] width 102 height 15
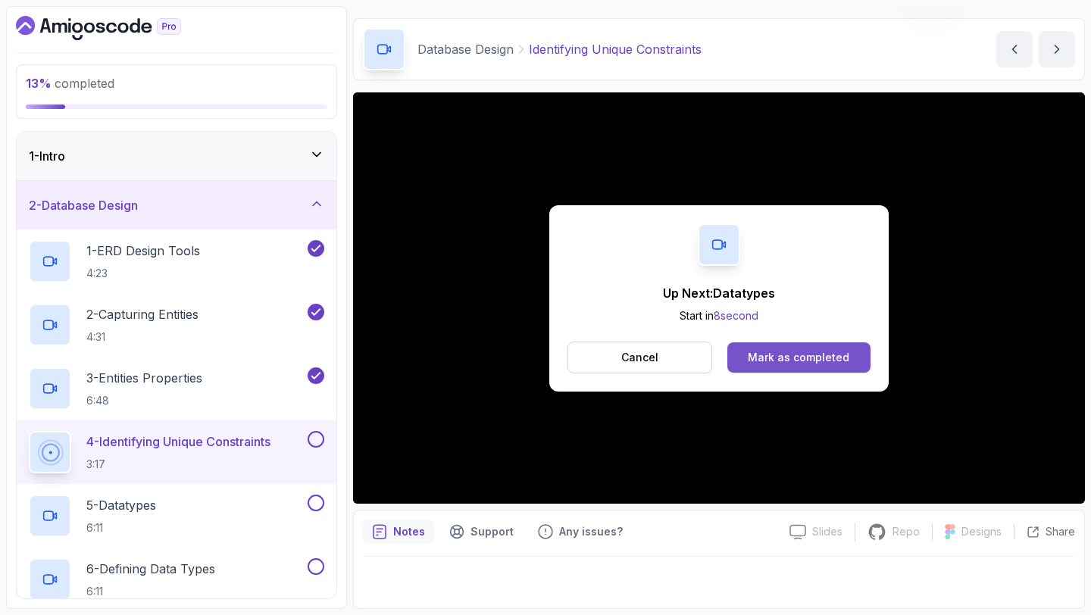
click at [835, 344] on button "Mark as completed" at bounding box center [798, 357] width 143 height 30
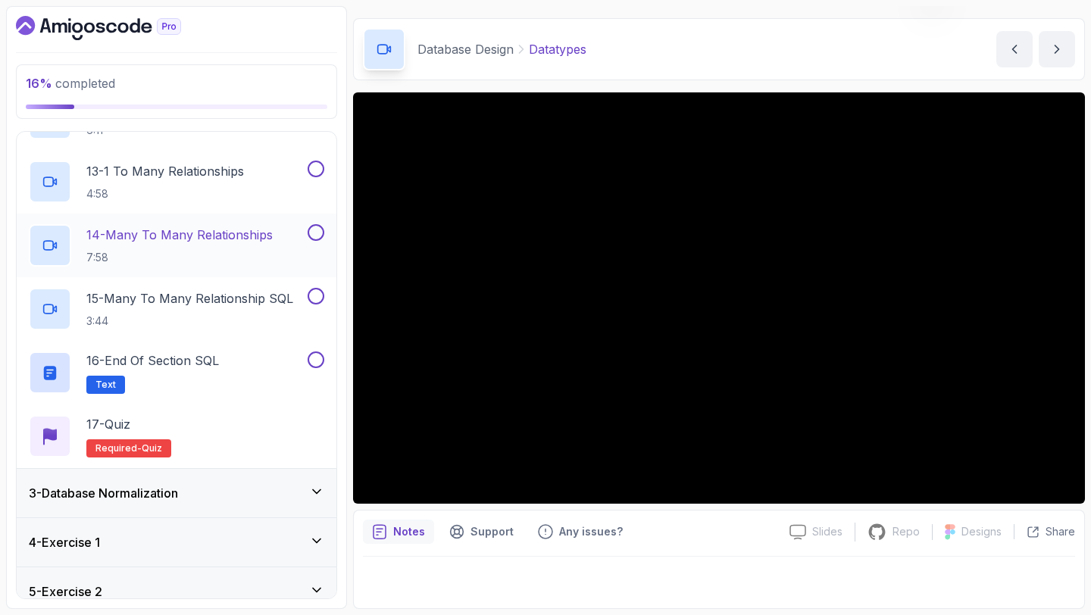
scroll to position [881, 0]
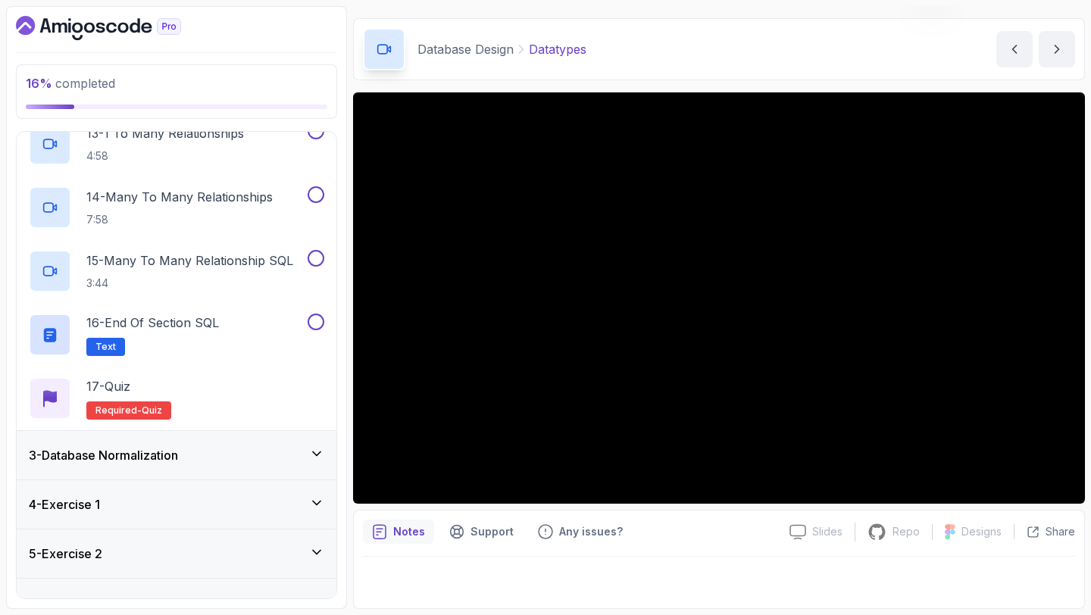
click at [211, 437] on div "3 - Database Normalization" at bounding box center [177, 455] width 320 height 48
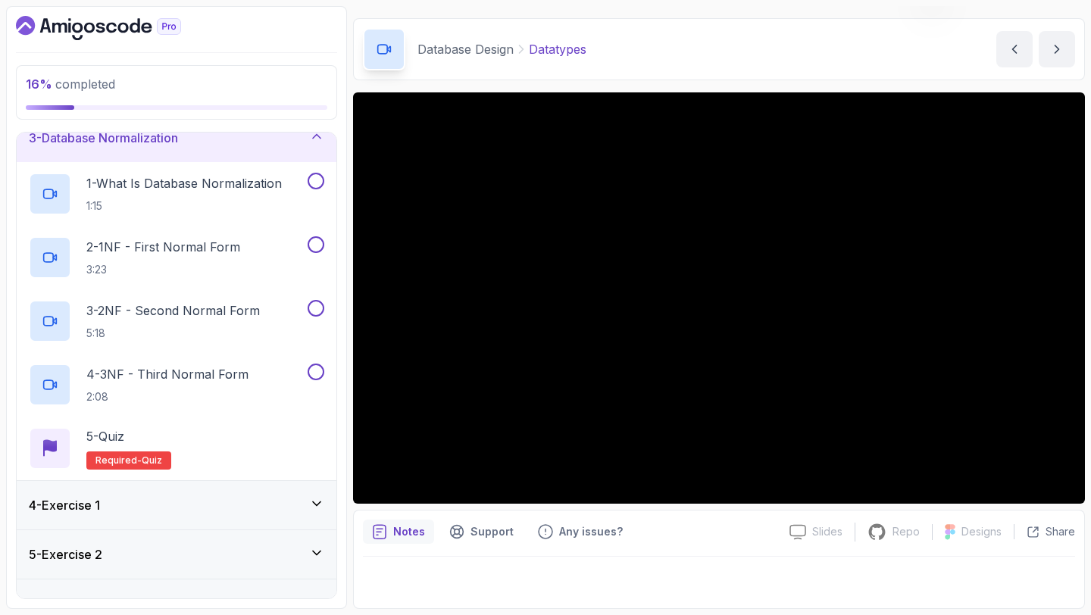
scroll to position [147, 0]
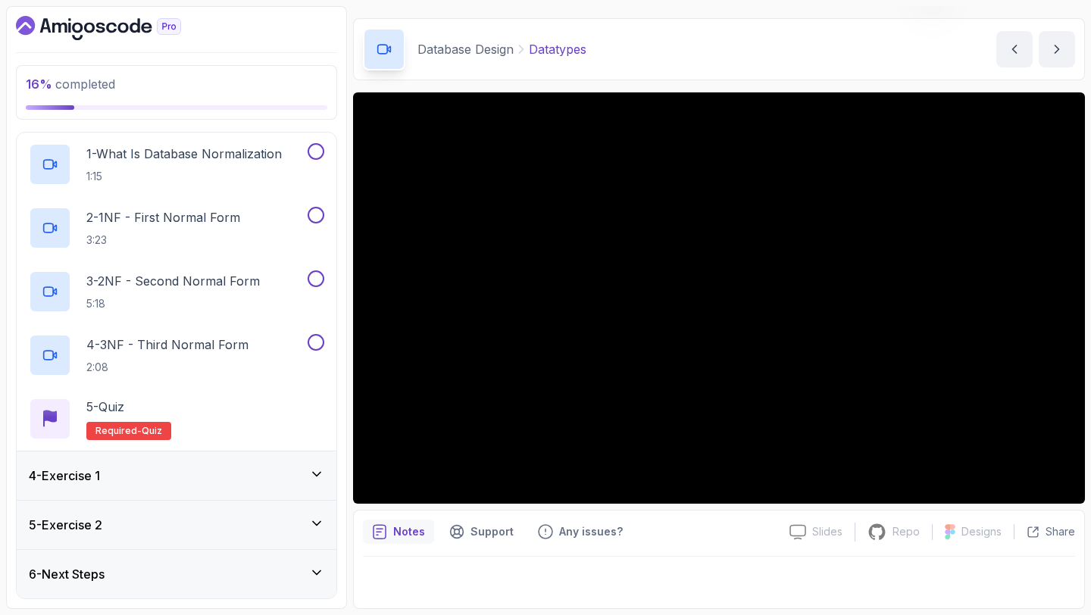
click at [220, 463] on div "4 - Exercise 1" at bounding box center [177, 476] width 320 height 48
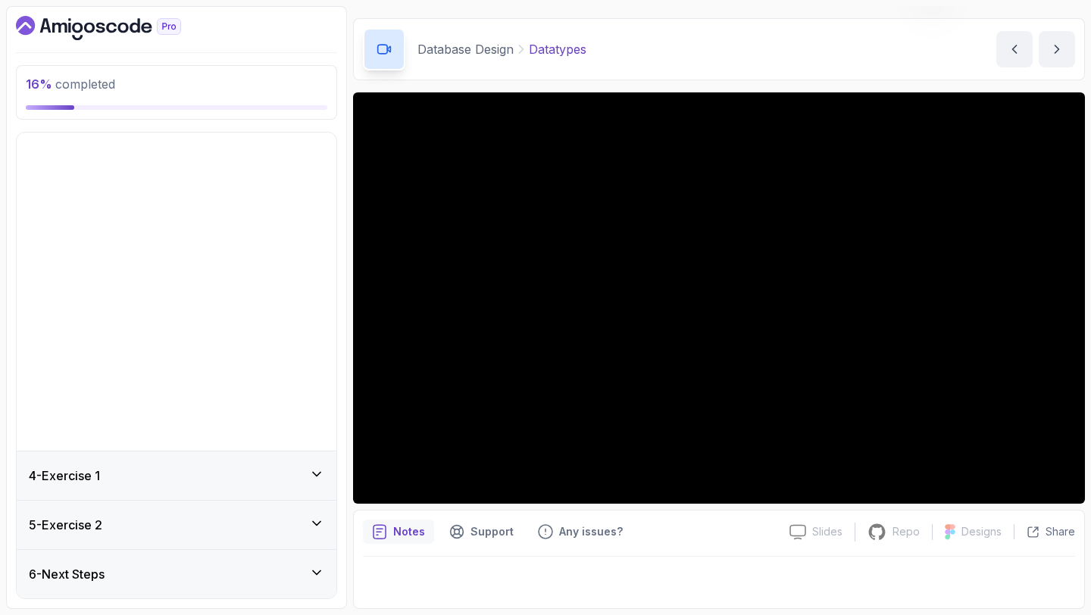
scroll to position [0, 0]
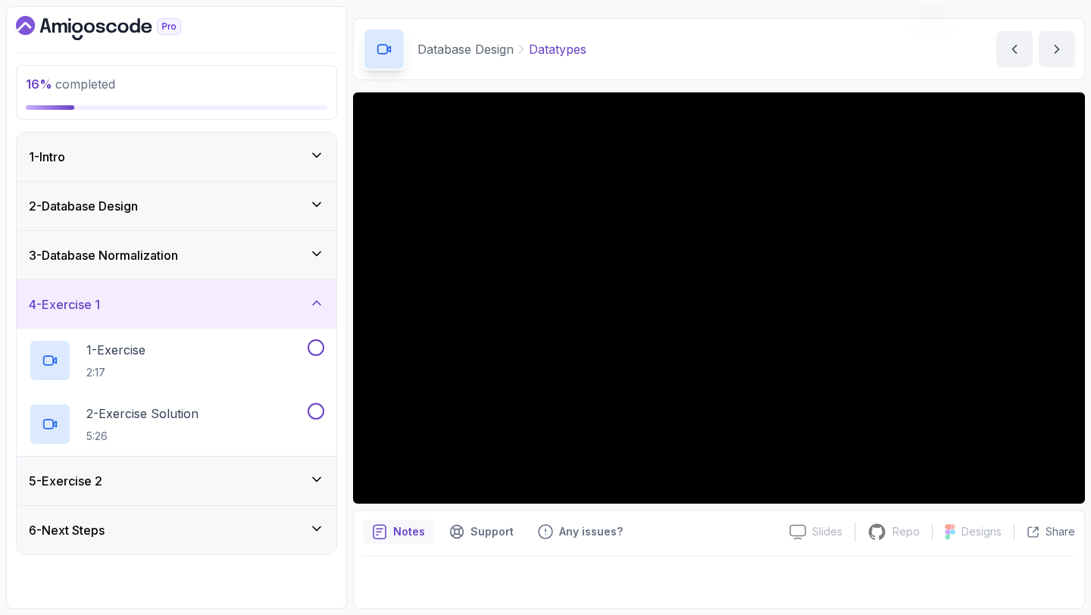
click at [239, 210] on div "2 - Database Design" at bounding box center [176, 206] width 295 height 18
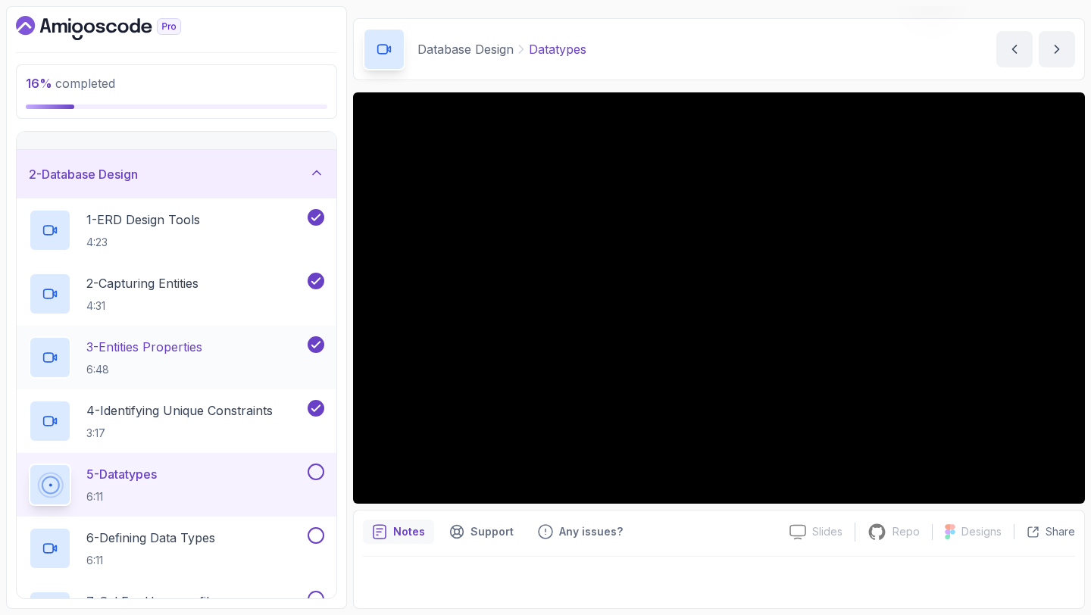
scroll to position [38, 0]
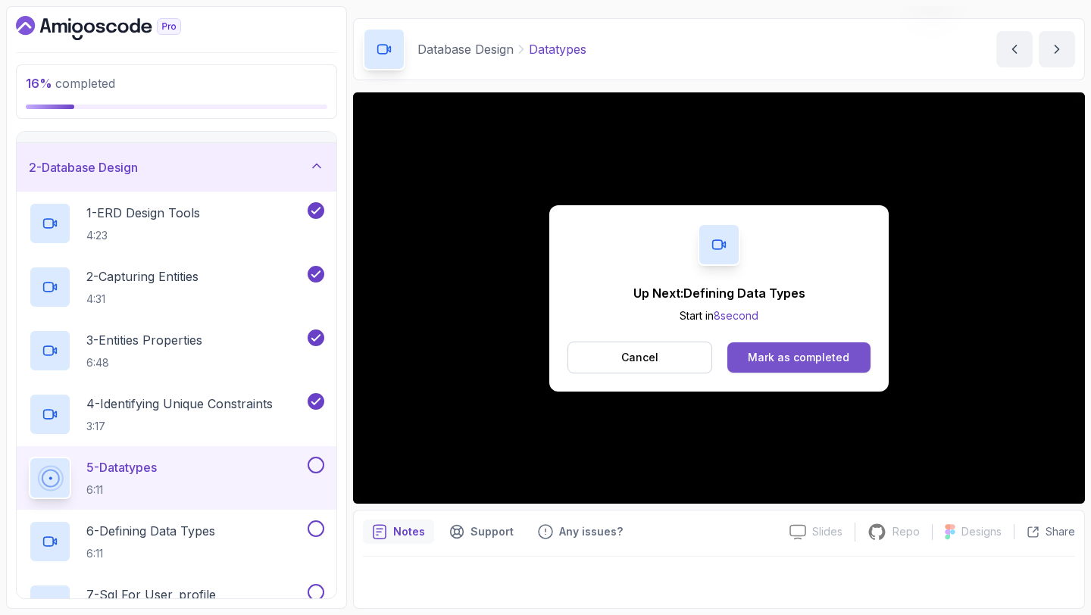
click at [748, 355] on button "Mark as completed" at bounding box center [798, 357] width 143 height 30
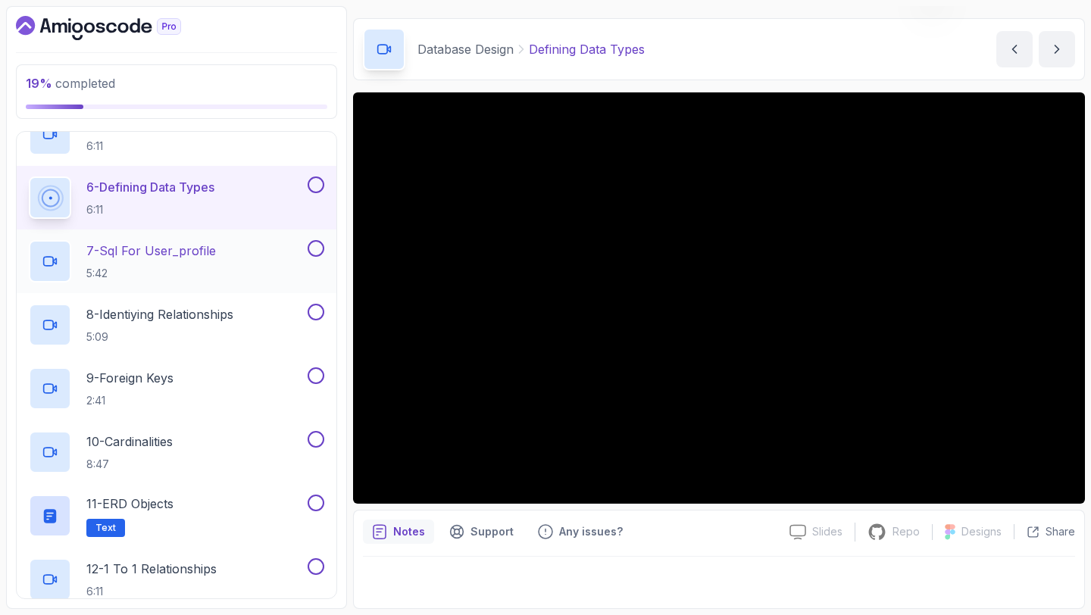
scroll to position [386, 0]
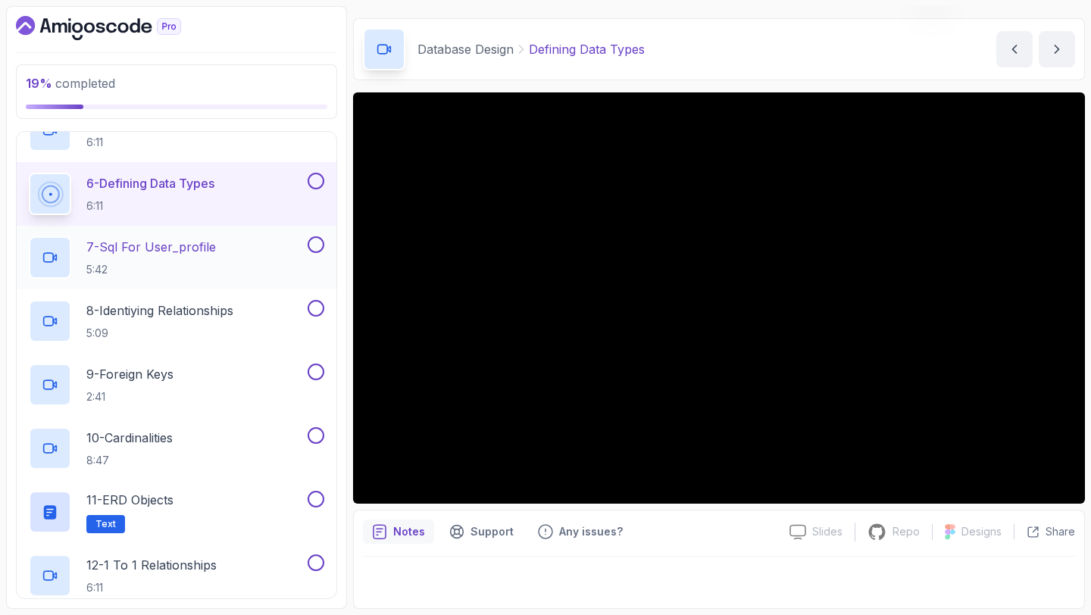
click at [148, 262] on p "5:42" at bounding box center [151, 269] width 130 height 15
